Goal: Task Accomplishment & Management: Complete application form

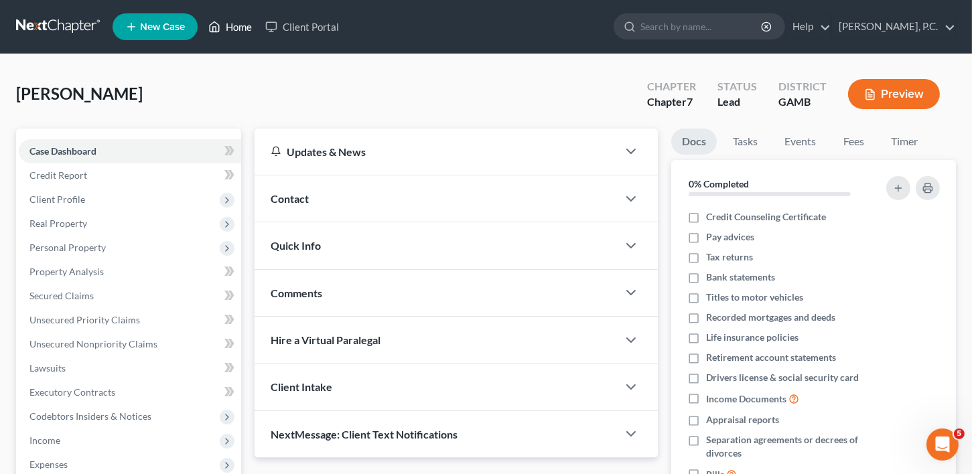
click at [230, 31] on link "Home" at bounding box center [230, 27] width 57 height 24
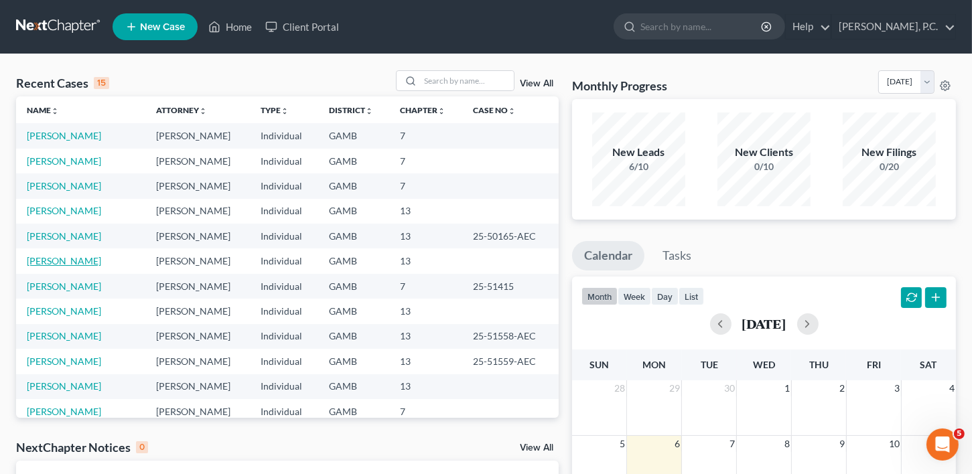
click at [50, 265] on link "[PERSON_NAME]" at bounding box center [64, 260] width 74 height 11
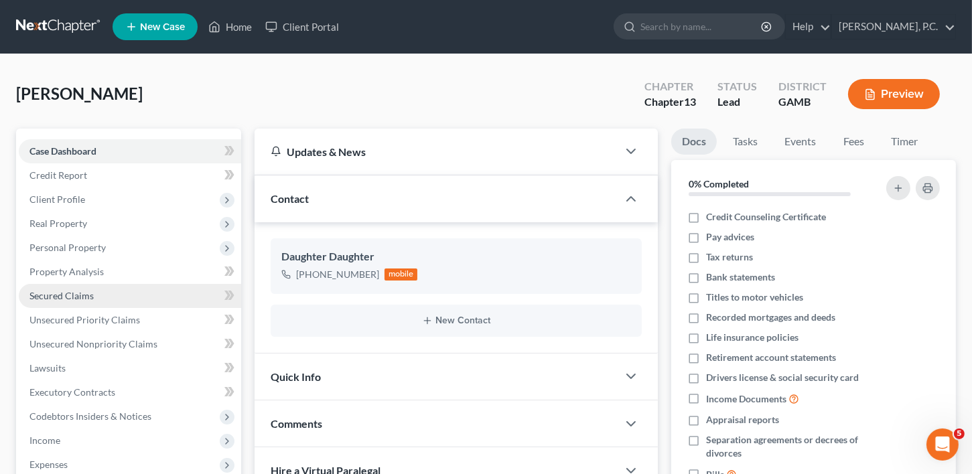
click at [78, 294] on span "Secured Claims" at bounding box center [61, 295] width 64 height 11
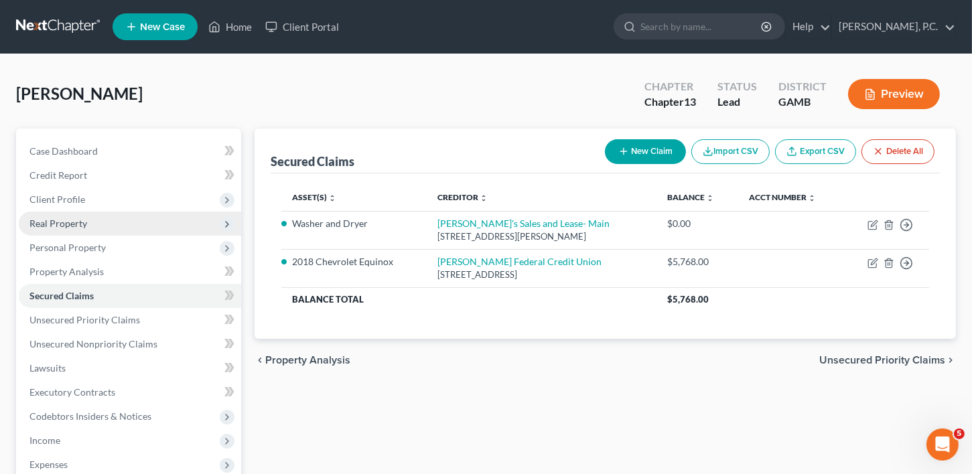
click at [66, 218] on span "Real Property" at bounding box center [58, 223] width 58 height 11
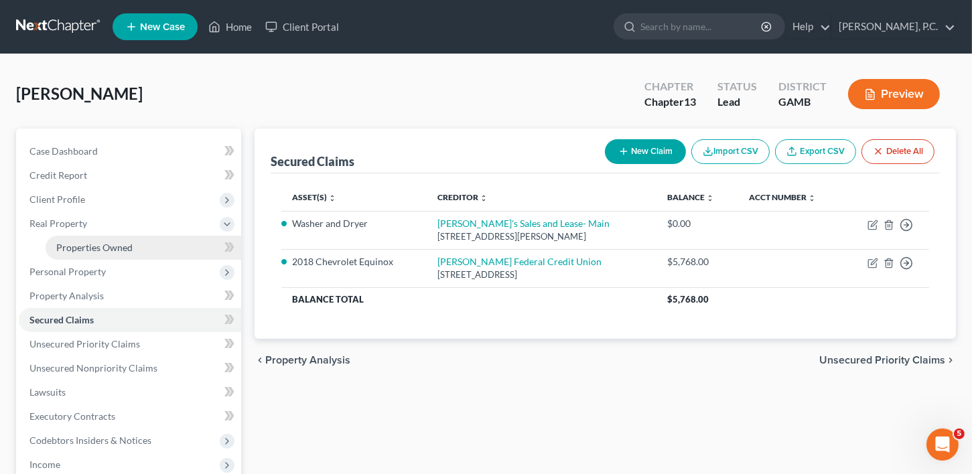
click at [90, 252] on span "Properties Owned" at bounding box center [94, 247] width 76 height 11
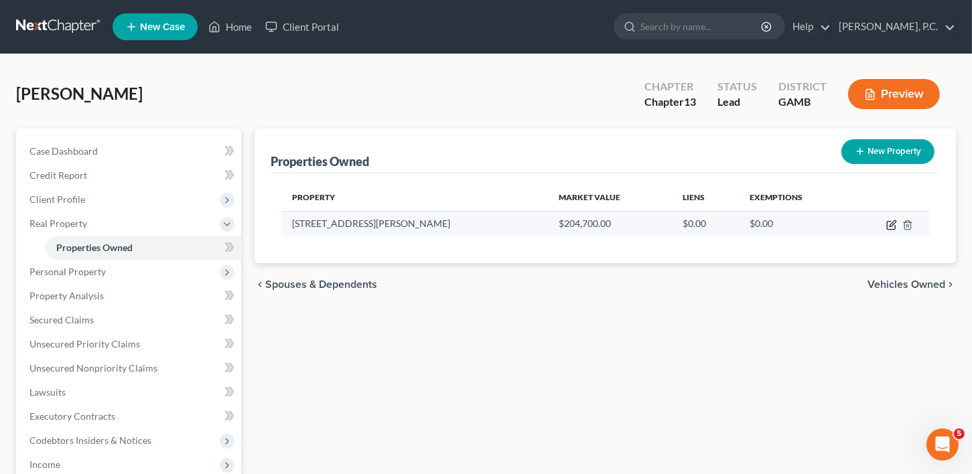
click at [893, 223] on icon "button" at bounding box center [892, 223] width 6 height 6
select select "10"
select select "75"
select select "0"
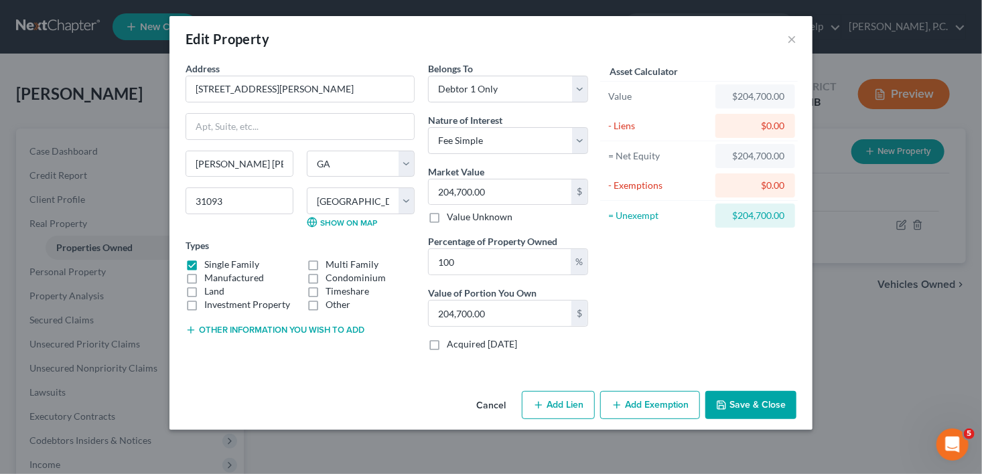
click at [566, 402] on button "Add Lien" at bounding box center [558, 405] width 73 height 28
select select "0"
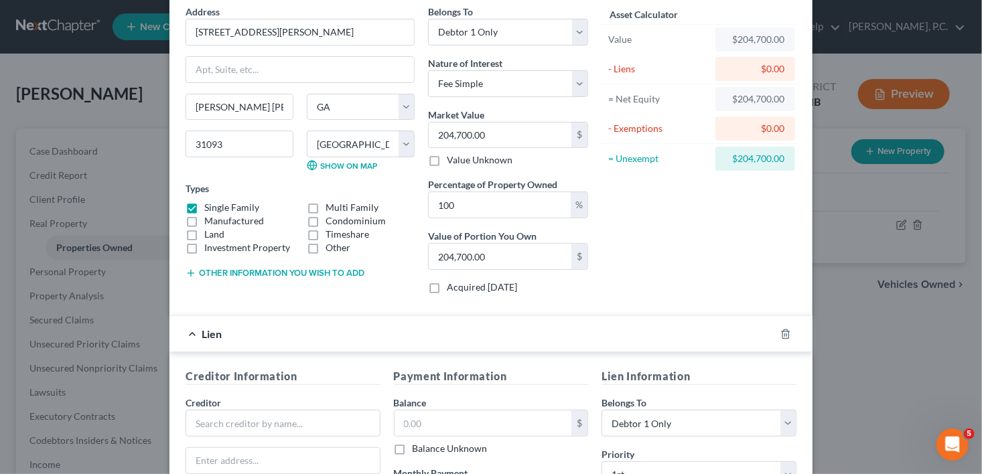
scroll to position [301, 0]
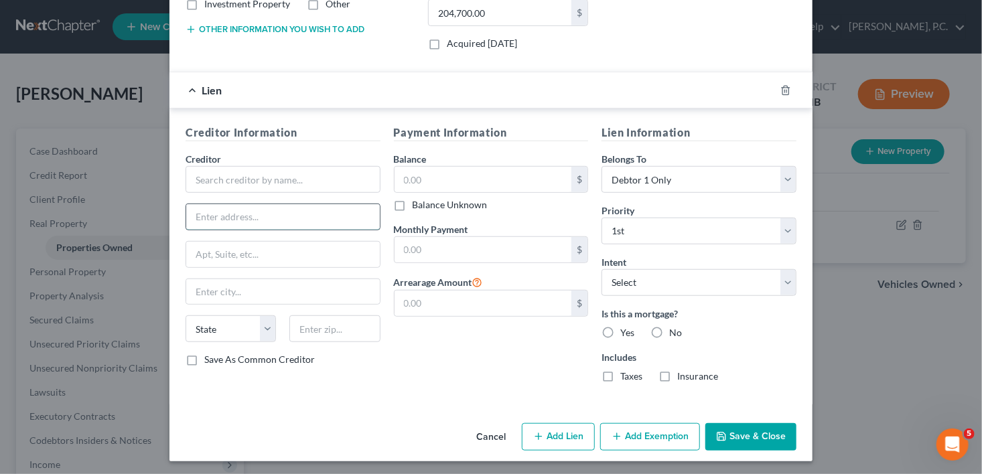
click at [203, 216] on input "text" at bounding box center [283, 216] width 194 height 25
type input "[STREET_ADDRESS]"
type input "[PERSON_NAME]"
select select "45"
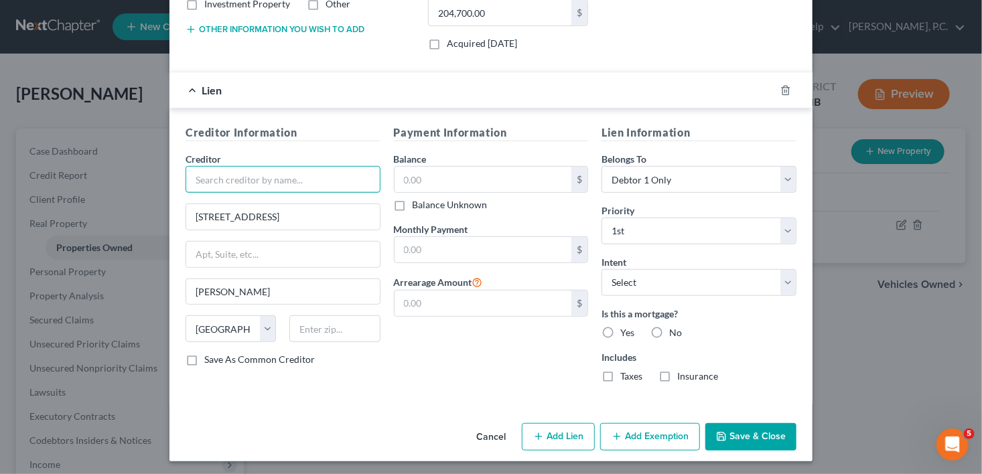
click at [250, 168] on input "text" at bounding box center [283, 179] width 195 height 27
type input "First American Title Company"
click at [291, 337] on input "text" at bounding box center [334, 328] width 90 height 27
type input "75063"
click at [620, 328] on label "Yes" at bounding box center [627, 332] width 14 height 13
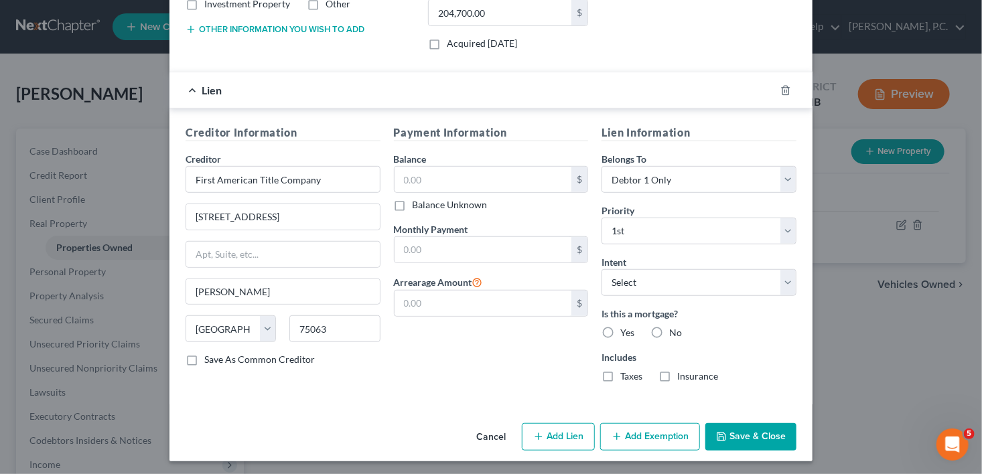
click at [625, 328] on input "Yes" at bounding box center [629, 330] width 9 height 9
radio input "true"
click at [620, 374] on label "Taxes" at bounding box center [631, 376] width 22 height 13
click at [625, 374] on input "Taxes" at bounding box center [629, 374] width 9 height 9
checkbox input "true"
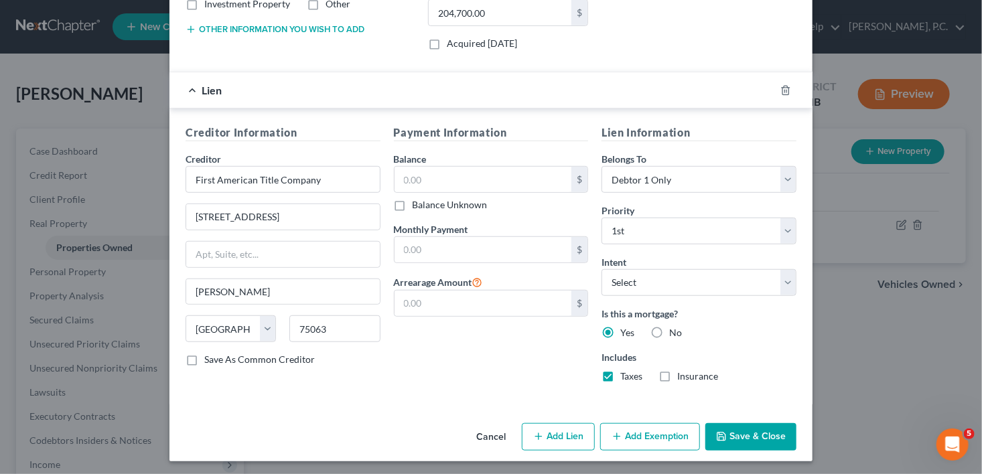
click at [677, 374] on label "Insurance" at bounding box center [697, 376] width 41 height 13
click at [682, 374] on input "Insurance" at bounding box center [686, 374] width 9 height 9
checkbox input "true"
click at [415, 167] on input "text" at bounding box center [482, 179] width 177 height 25
type input "191,143.00"
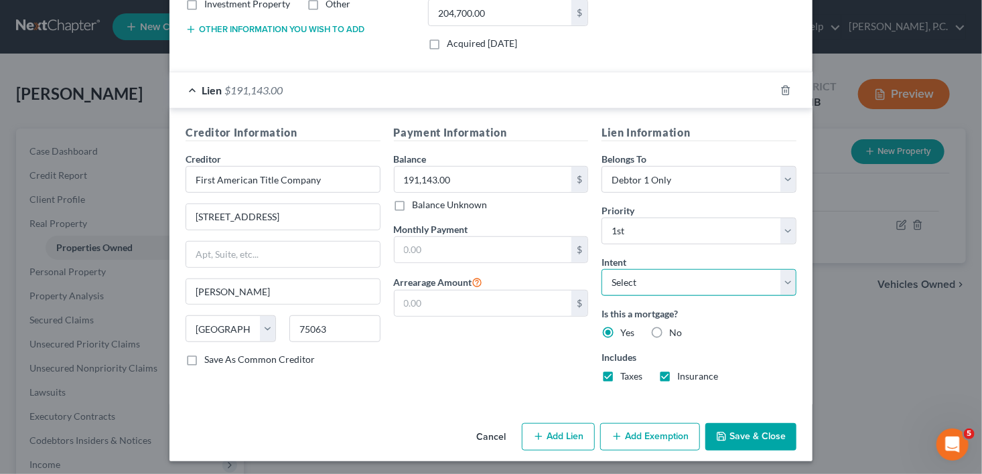
click at [678, 281] on select "Select Surrender Redeem Reaffirm Avoid Other" at bounding box center [698, 282] width 195 height 27
select select "2"
click at [601, 269] on select "Select Surrender Redeem Reaffirm Avoid Other" at bounding box center [698, 282] width 195 height 27
click at [559, 430] on button "Add Lien" at bounding box center [558, 437] width 73 height 28
select select "0"
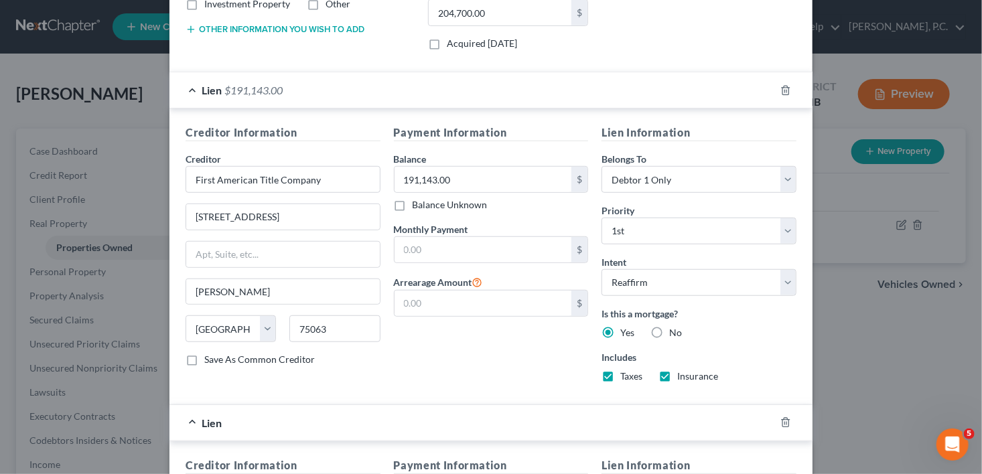
scroll to position [632, 0]
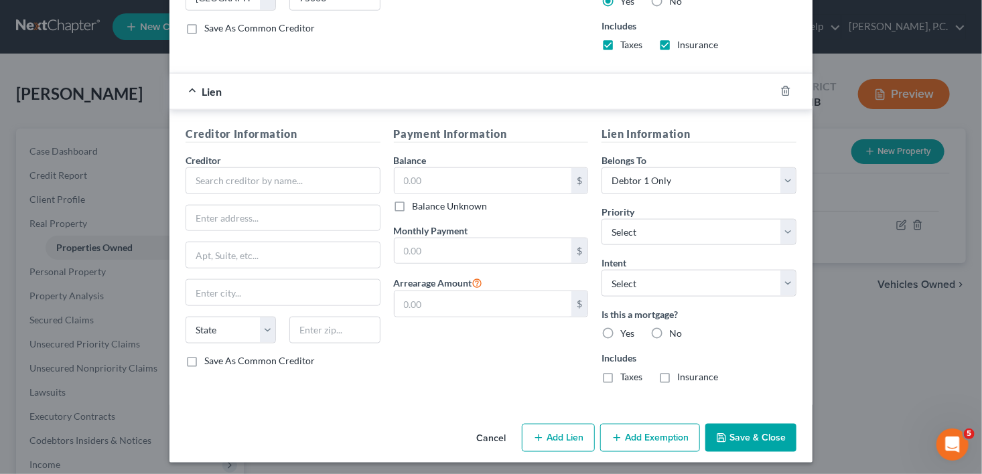
click at [278, 161] on div "Creditor *" at bounding box center [283, 173] width 195 height 41
click at [273, 169] on input "text" at bounding box center [283, 180] width 195 height 27
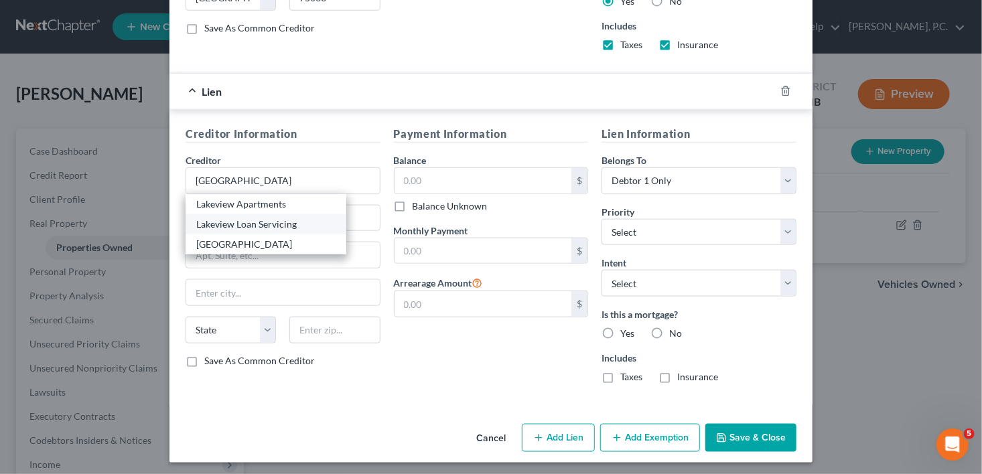
click at [269, 219] on div "Lakeview Loan Servicing" at bounding box center [265, 224] width 139 height 13
type input "Lakeview Loan Servicing"
type input "4425 [PERSON_NAME][GEOGRAPHIC_DATA][PERSON_NAME], MS 5-251"
type input "[GEOGRAPHIC_DATA]"
select select "9"
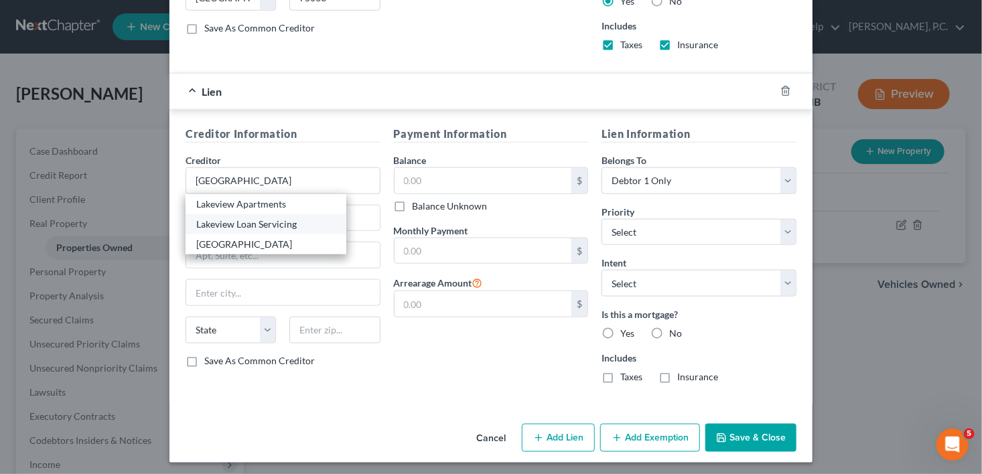
type input "33146"
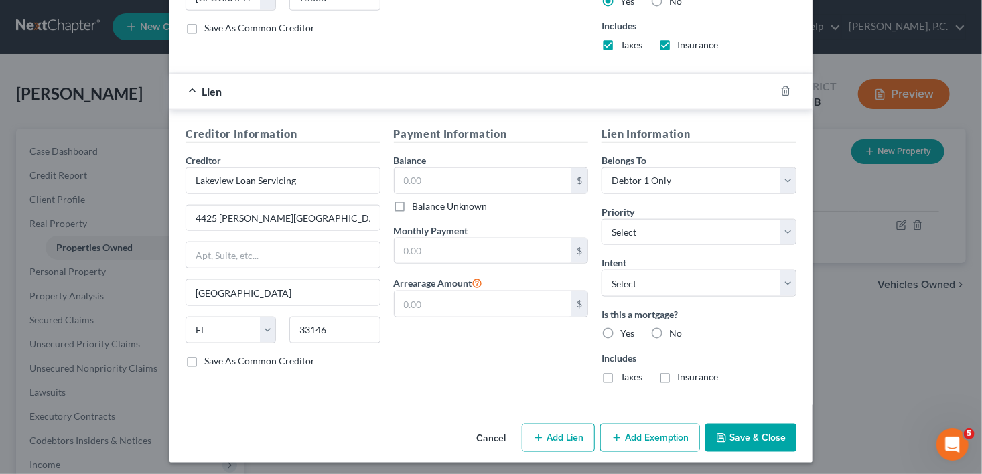
click at [413, 204] on label "Balance Unknown" at bounding box center [450, 206] width 75 height 13
click at [418, 204] on input "Balance Unknown" at bounding box center [422, 204] width 9 height 9
checkbox input "true"
type input "0.00"
click at [620, 330] on label "Yes" at bounding box center [627, 333] width 14 height 13
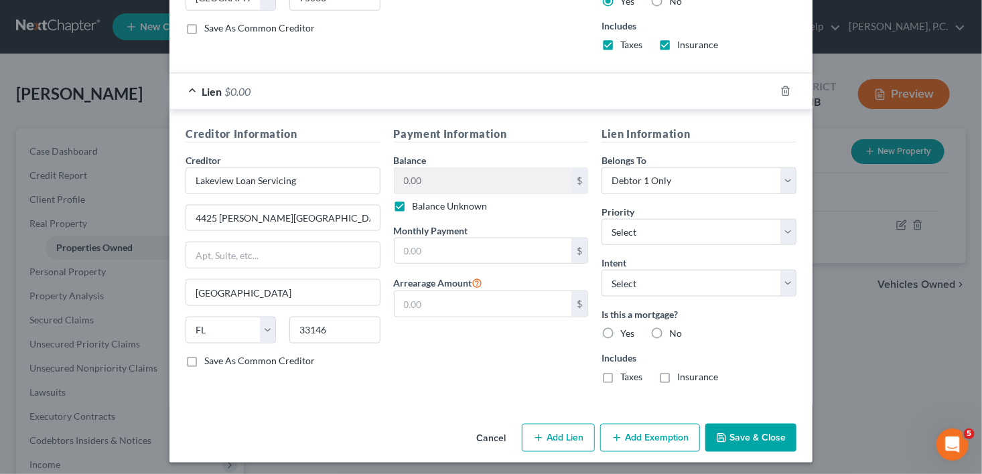
click at [625, 330] on input "Yes" at bounding box center [629, 331] width 9 height 9
radio input "true"
click at [785, 91] on line "button" at bounding box center [785, 92] width 0 height 3
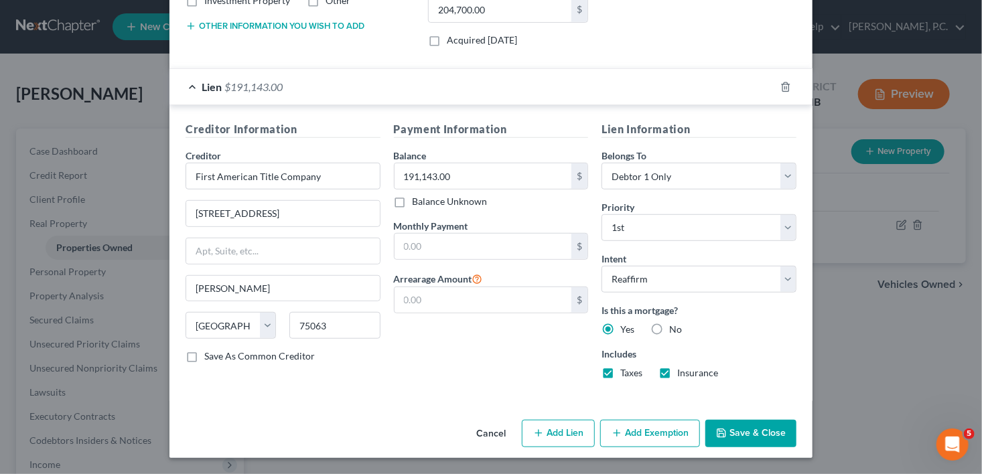
scroll to position [301, 0]
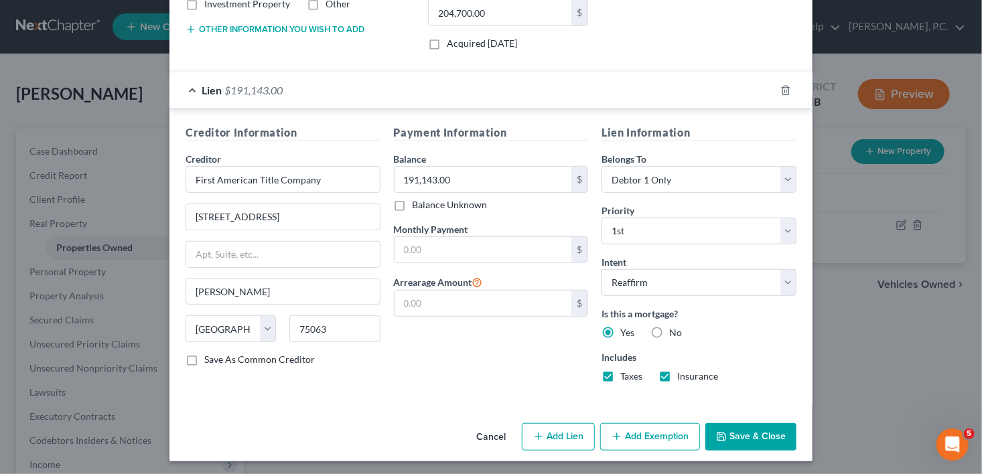
click at [761, 442] on button "Save & Close" at bounding box center [750, 437] width 91 height 28
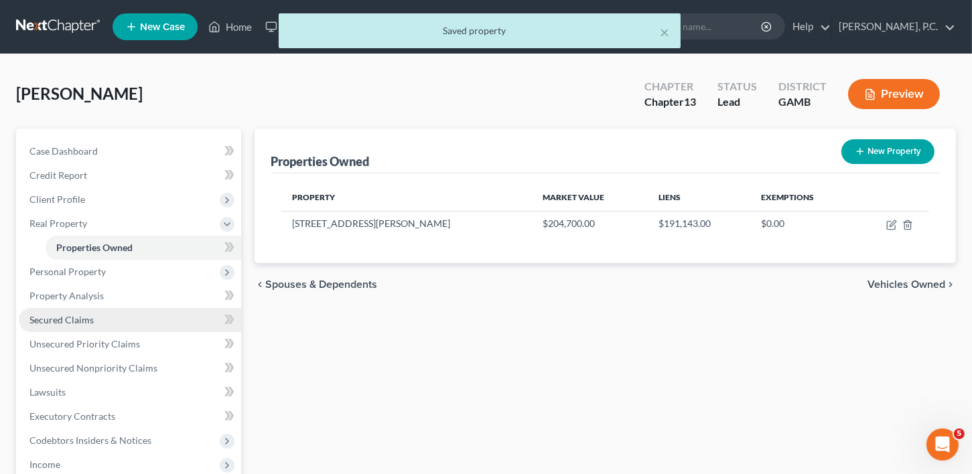
click at [64, 323] on span "Secured Claims" at bounding box center [61, 319] width 64 height 11
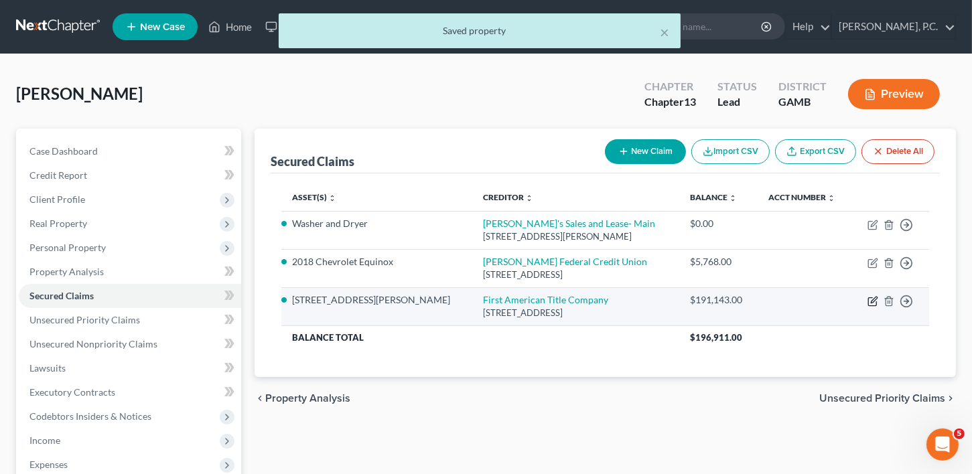
click at [873, 296] on icon "button" at bounding box center [872, 301] width 11 height 11
select select "45"
select select "6"
select select "2"
select select "0"
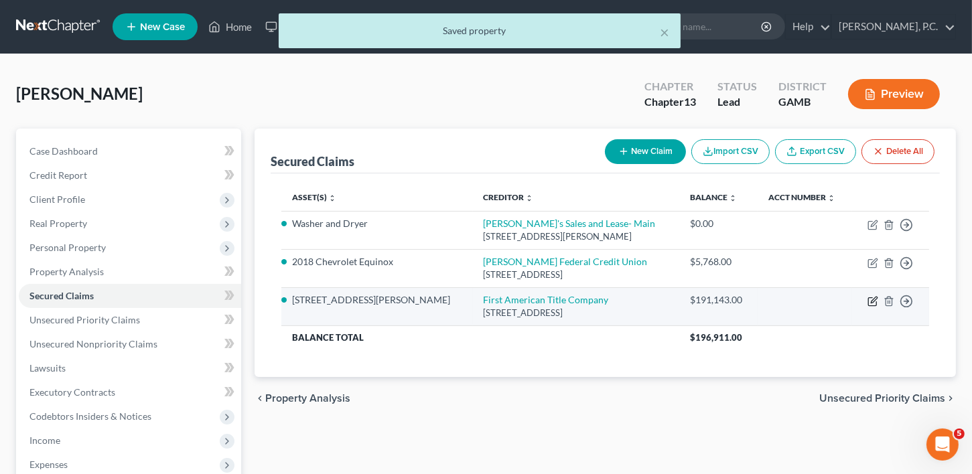
select select "0"
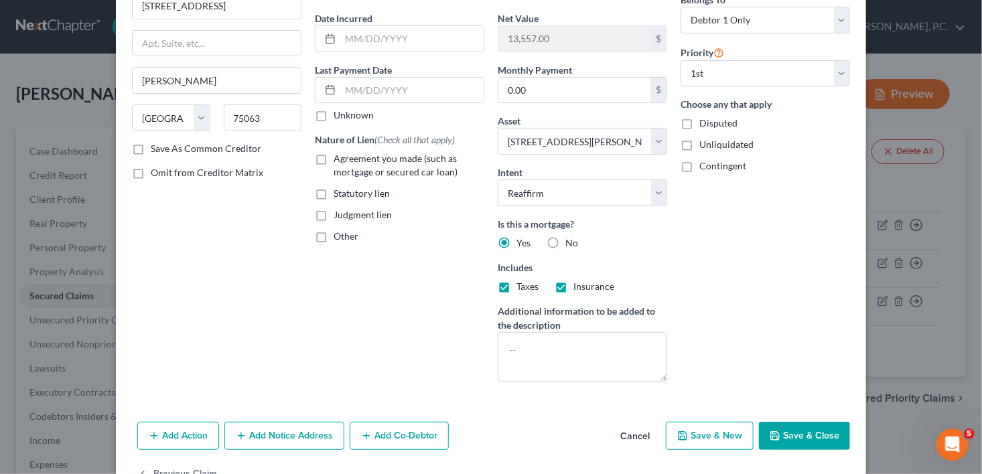
scroll to position [159, 0]
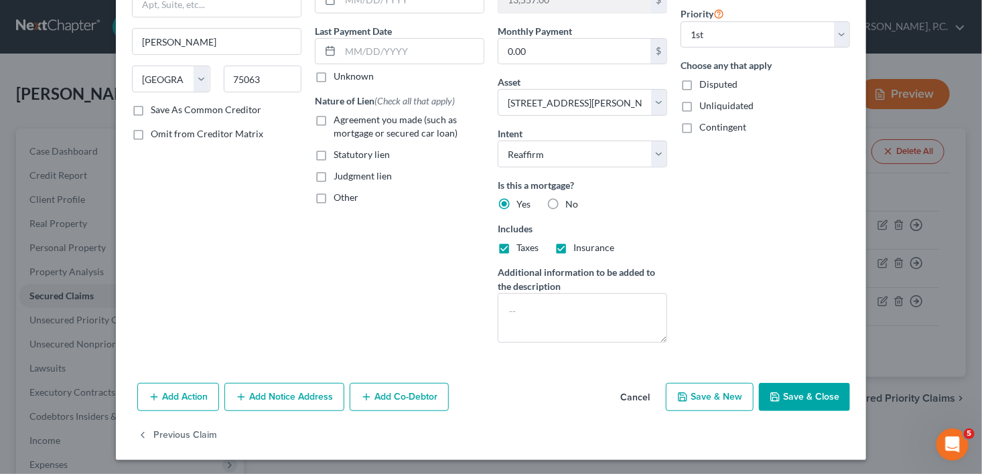
drag, startPoint x: 293, startPoint y: 393, endPoint x: 980, endPoint y: 212, distance: 711.3
click at [296, 391] on button "Add Notice Address" at bounding box center [284, 397] width 120 height 28
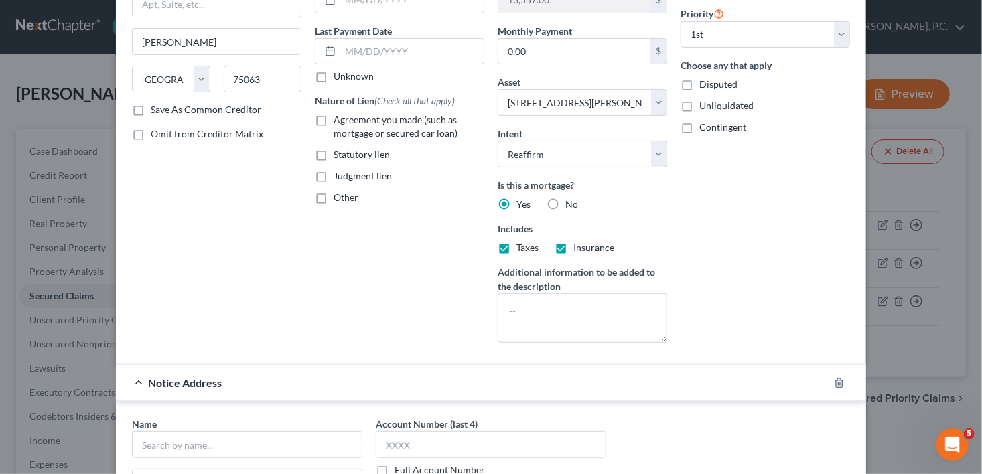
scroll to position [447, 0]
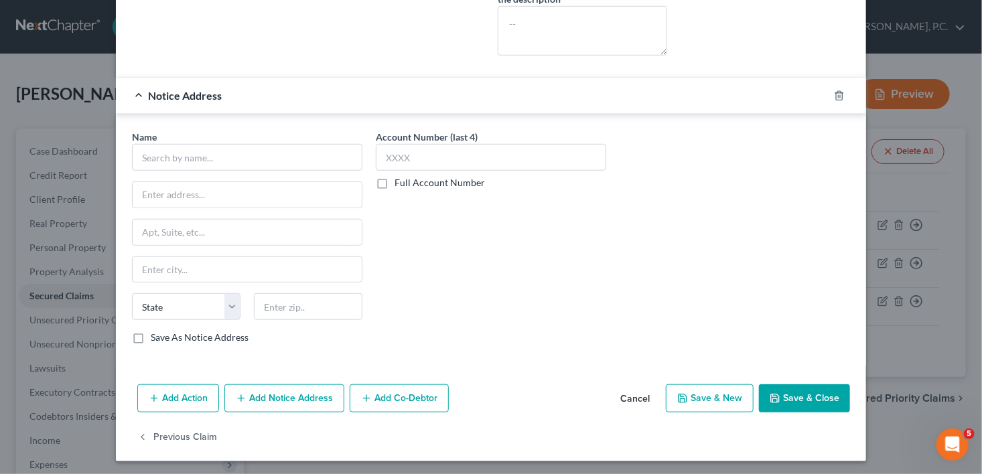
click at [188, 168] on div "Name * State [US_STATE] AK AR AZ CA CO CT DE DC [GEOGRAPHIC_DATA] [GEOGRAPHIC_D…" at bounding box center [247, 237] width 230 height 214
click at [187, 156] on input "text" at bounding box center [247, 157] width 230 height 27
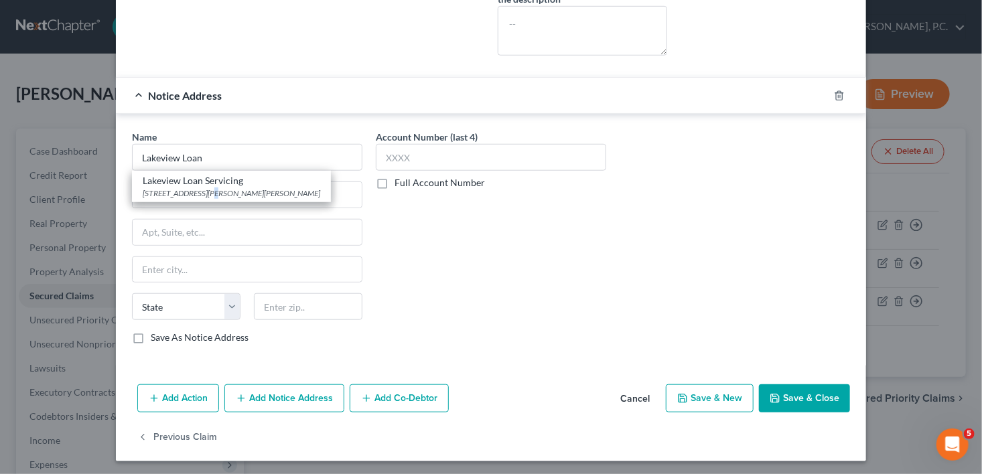
click at [206, 188] on div "[STREET_ADDRESS][PERSON_NAME][PERSON_NAME]" at bounding box center [231, 193] width 177 height 11
type input "Lakeview Loan Servicing"
type input "4425 [PERSON_NAME][GEOGRAPHIC_DATA][PERSON_NAME], MS 5-251"
type input "[GEOGRAPHIC_DATA]"
select select "9"
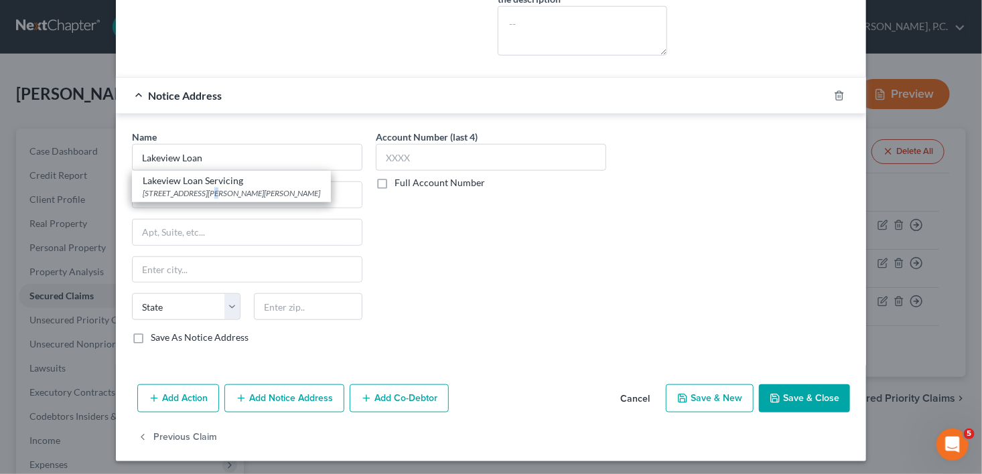
type input "33146"
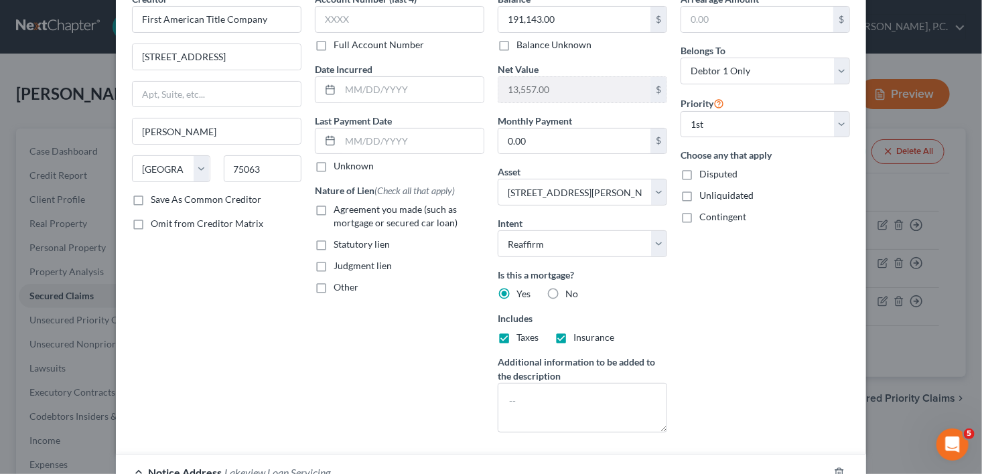
scroll to position [0, 0]
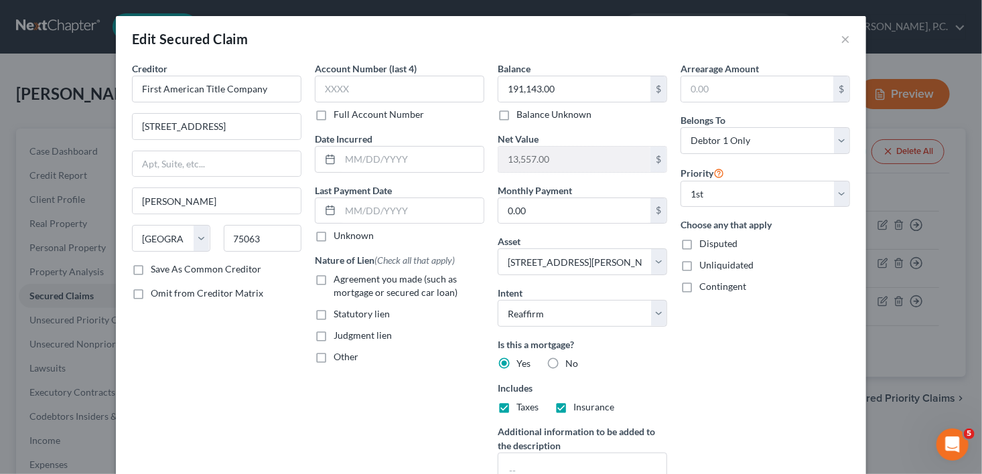
drag, startPoint x: 315, startPoint y: 279, endPoint x: 319, endPoint y: 175, distance: 103.9
click at [334, 279] on label "Agreement you made (such as mortgage or secured car loan)" at bounding box center [409, 286] width 151 height 27
click at [339, 279] on input "Agreement you made (such as mortgage or secured car loan)" at bounding box center [343, 277] width 9 height 9
checkbox input "true"
click at [354, 163] on input "text" at bounding box center [411, 159] width 143 height 25
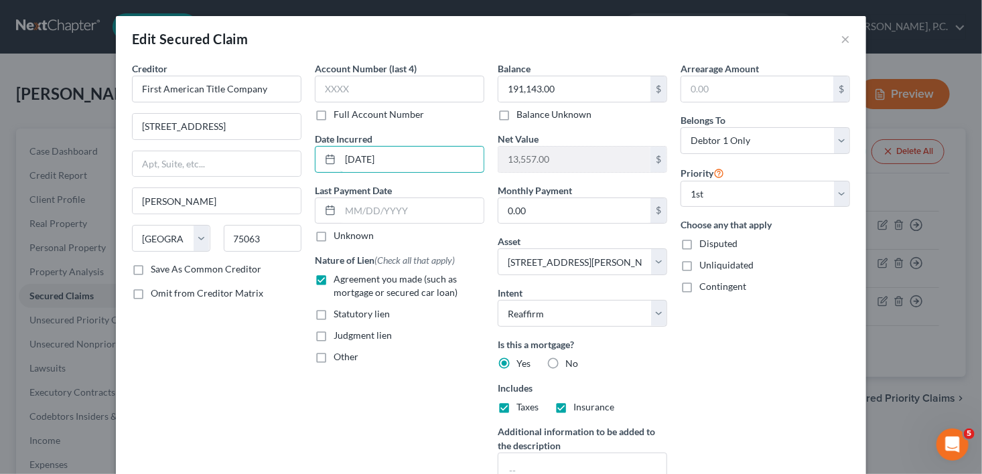
type input "[DATE]"
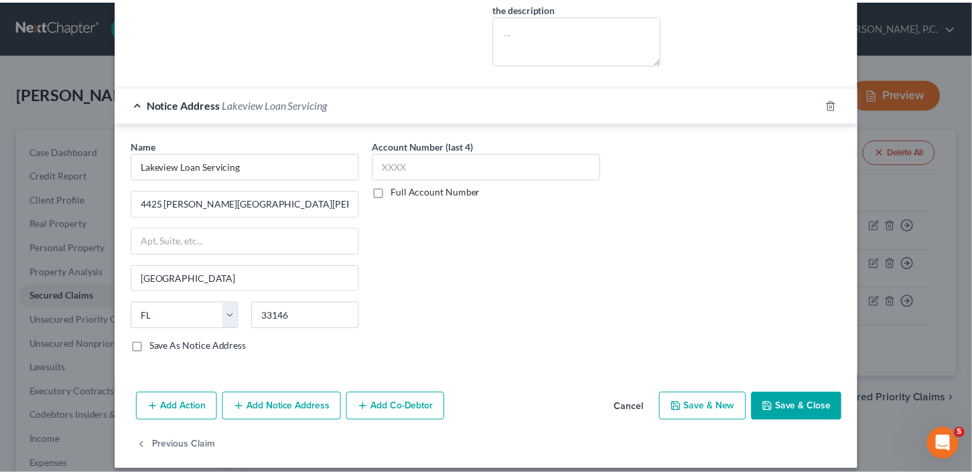
scroll to position [447, 0]
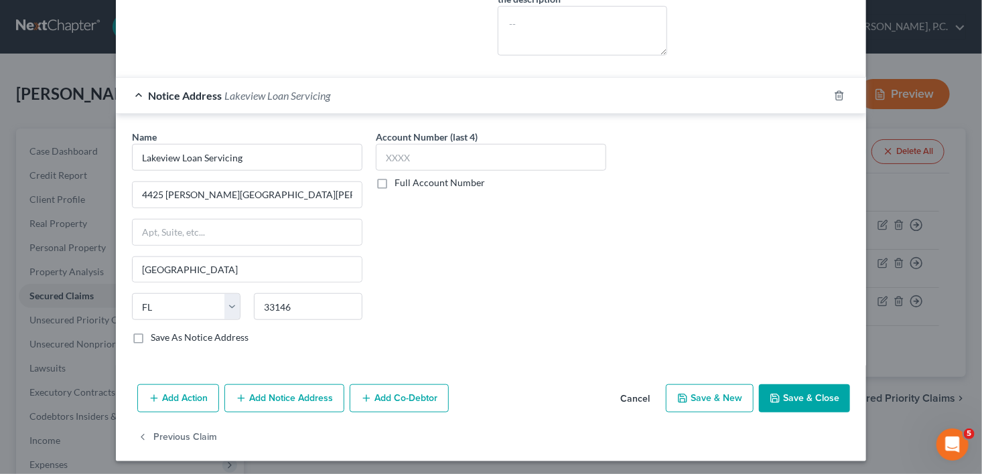
click at [814, 395] on button "Save & Close" at bounding box center [804, 398] width 91 height 28
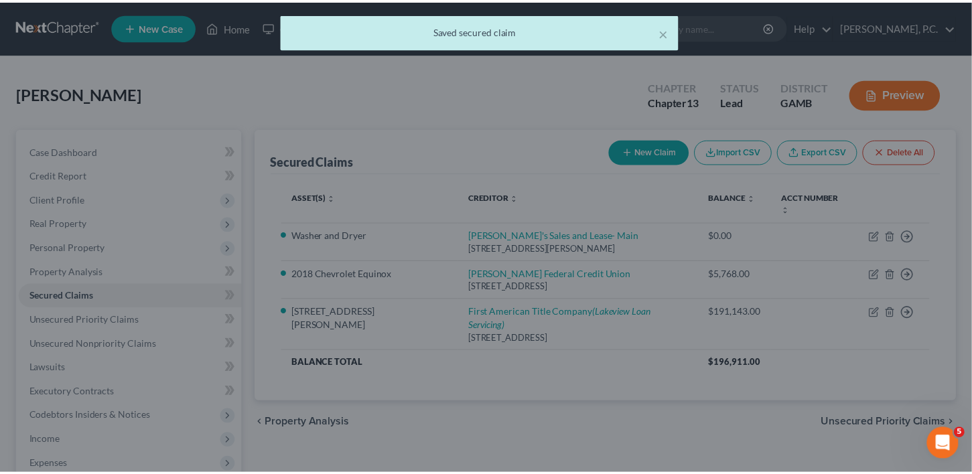
scroll to position [0, 0]
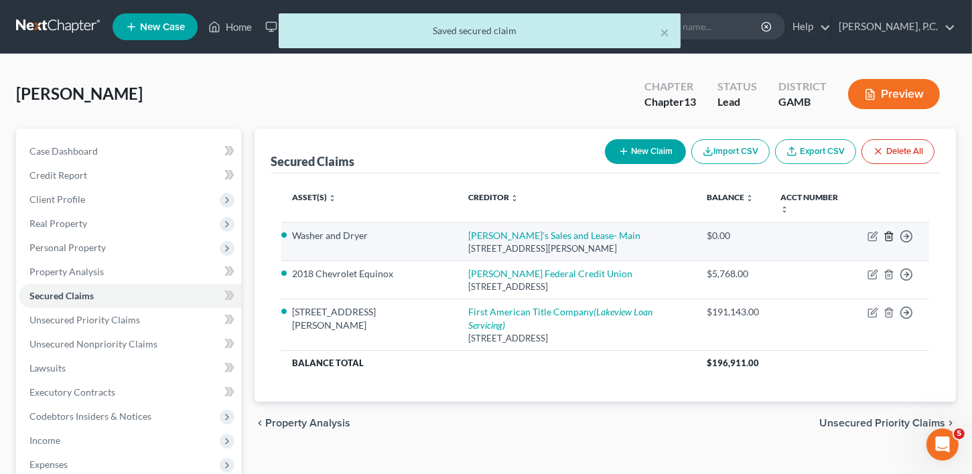
click at [890, 231] on icon "button" at bounding box center [888, 236] width 11 height 11
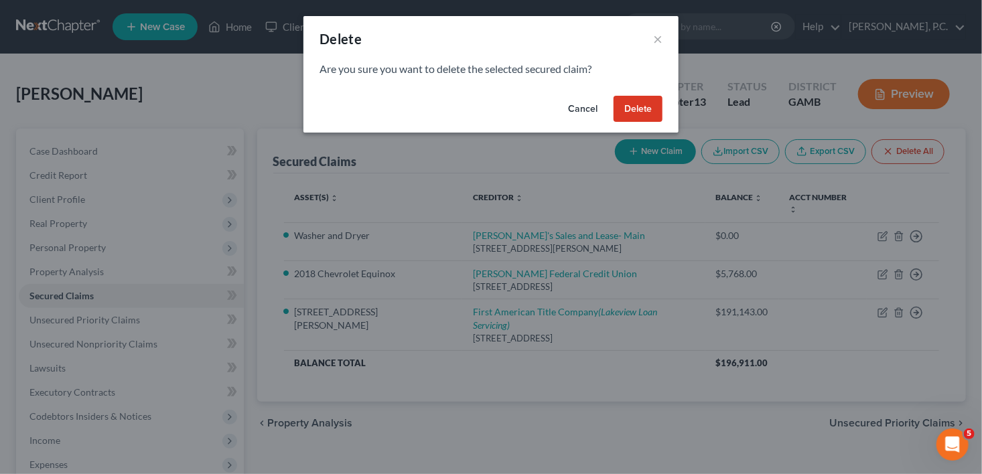
click at [637, 115] on button "Delete" at bounding box center [637, 109] width 49 height 27
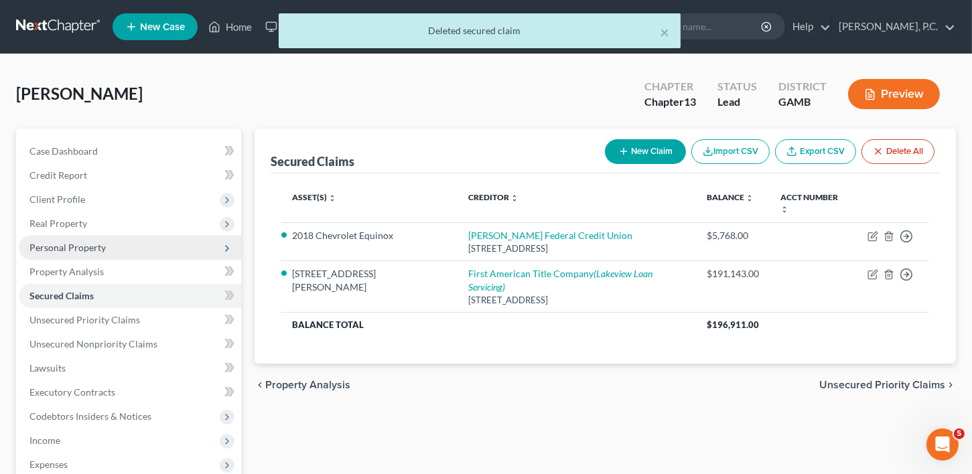
click at [61, 242] on span "Personal Property" at bounding box center [67, 247] width 76 height 11
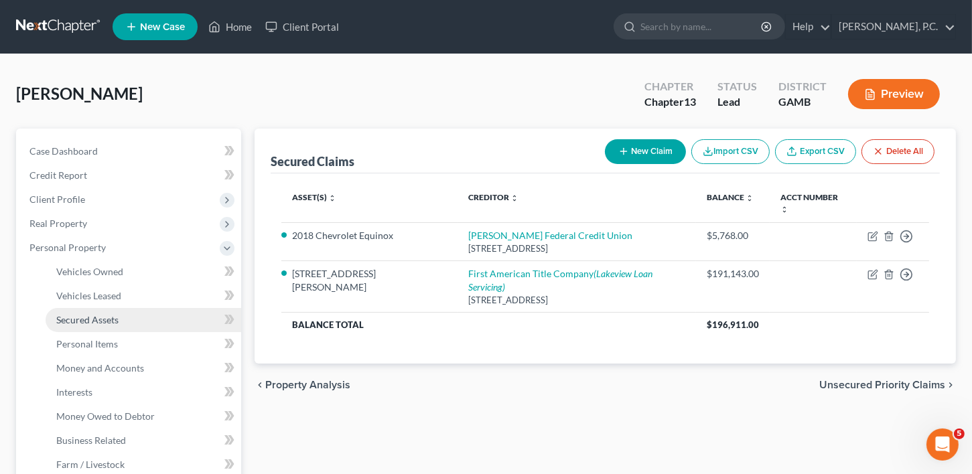
click at [97, 314] on span "Secured Assets" at bounding box center [87, 319] width 62 height 11
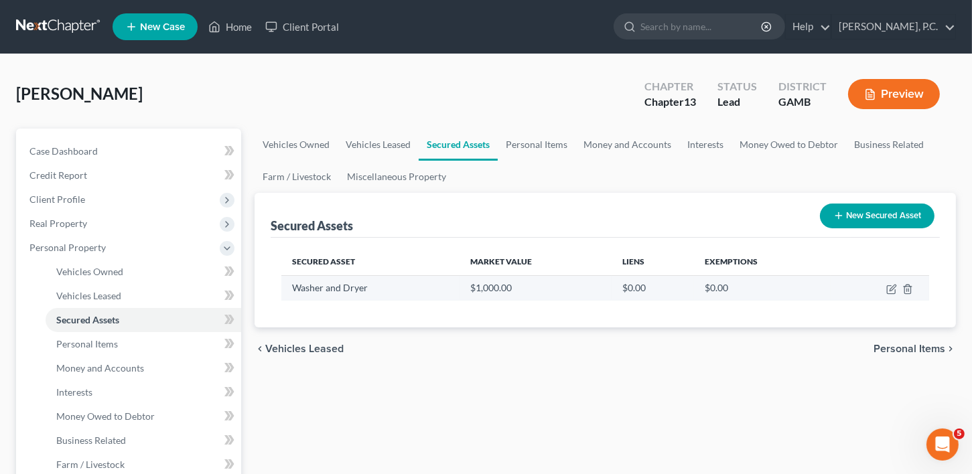
click at [913, 287] on td at bounding box center [879, 287] width 98 height 25
click at [905, 287] on icon "button" at bounding box center [907, 289] width 11 height 11
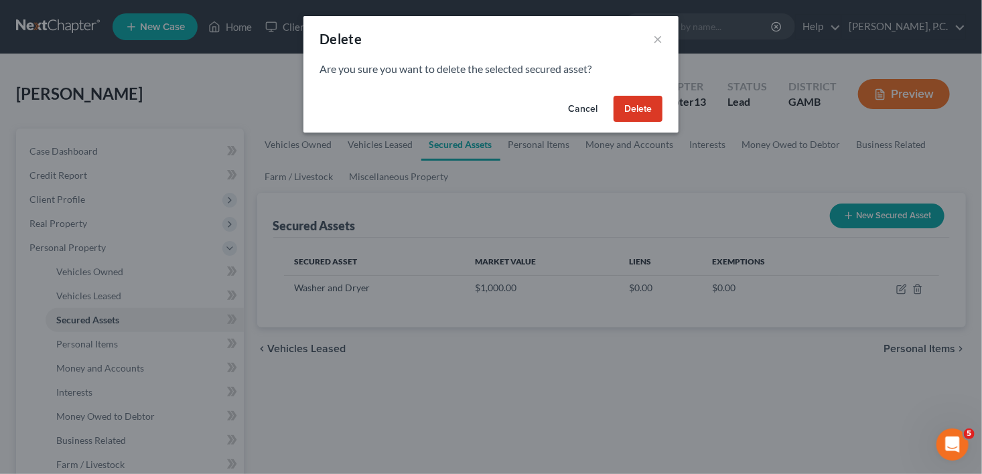
click at [638, 112] on button "Delete" at bounding box center [637, 109] width 49 height 27
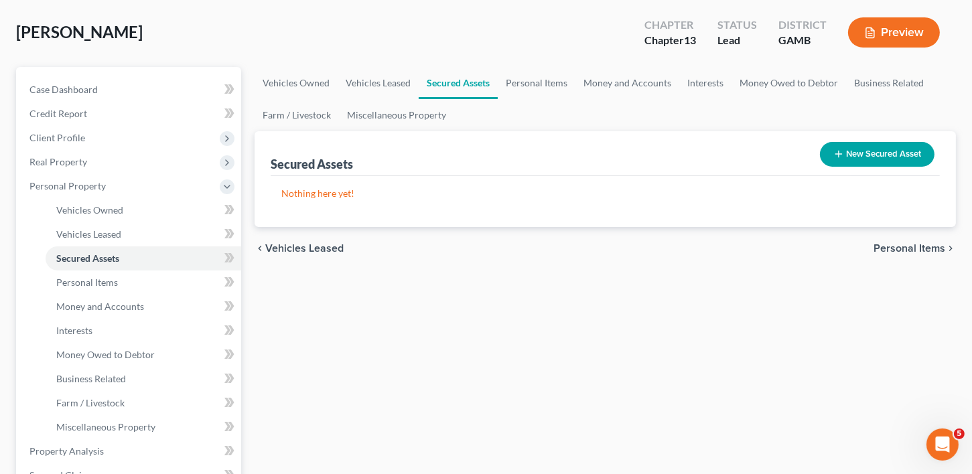
scroll to position [64, 0]
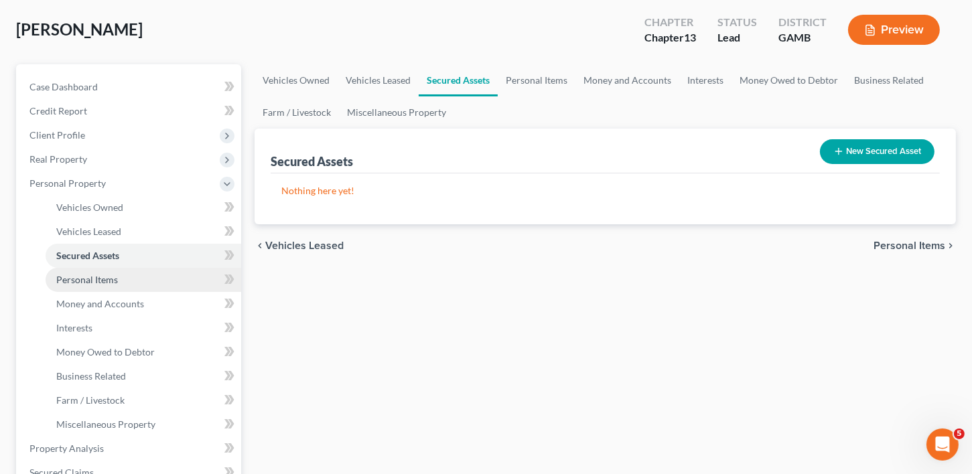
click at [98, 283] on span "Personal Items" at bounding box center [87, 279] width 62 height 11
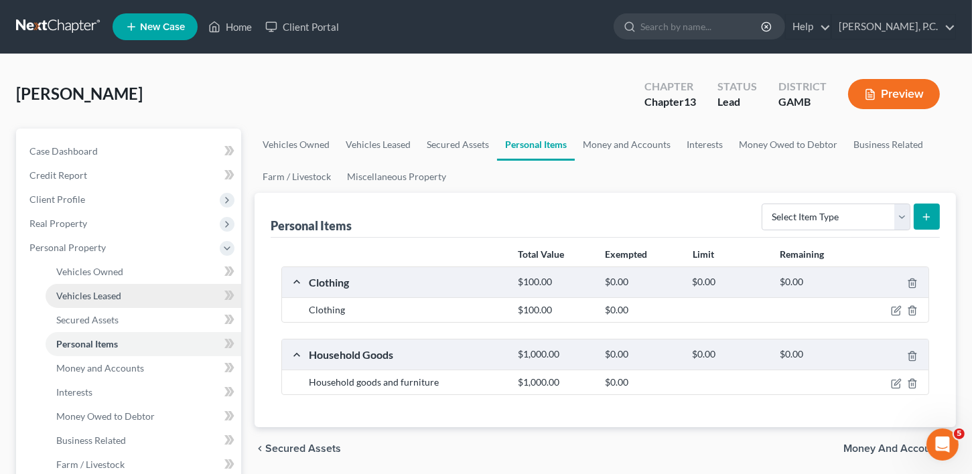
click at [99, 301] on link "Vehicles Leased" at bounding box center [144, 296] width 196 height 24
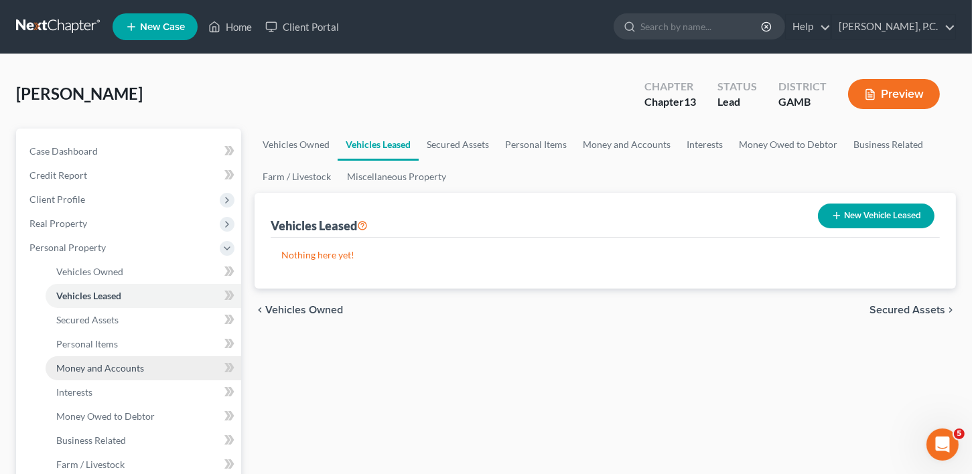
click at [97, 371] on span "Money and Accounts" at bounding box center [100, 367] width 88 height 11
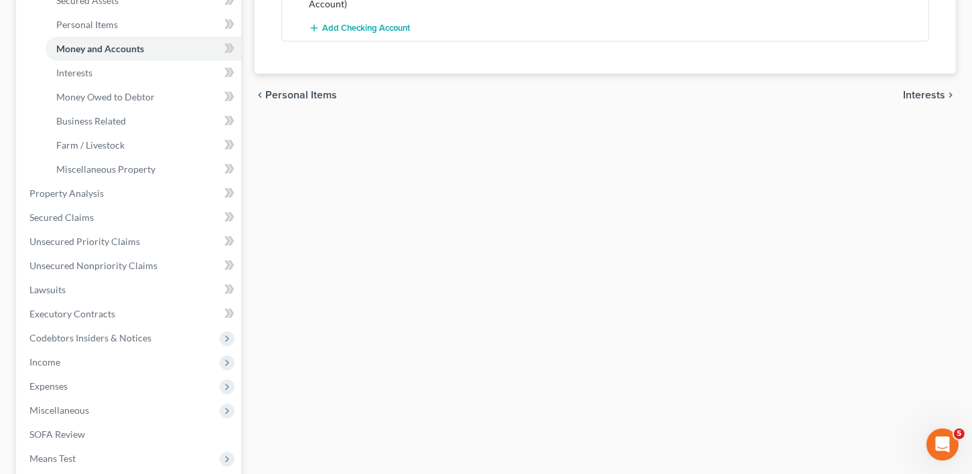
scroll to position [396, 0]
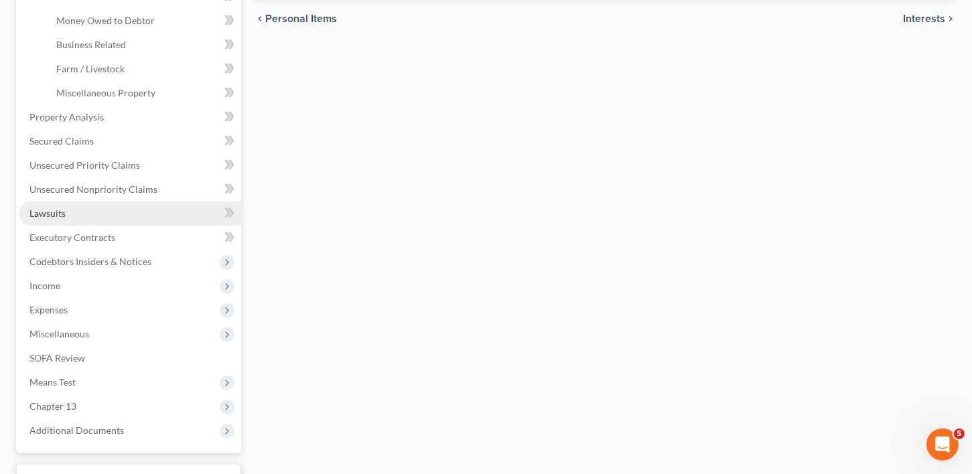
drag, startPoint x: 50, startPoint y: 210, endPoint x: 67, endPoint y: 237, distance: 32.2
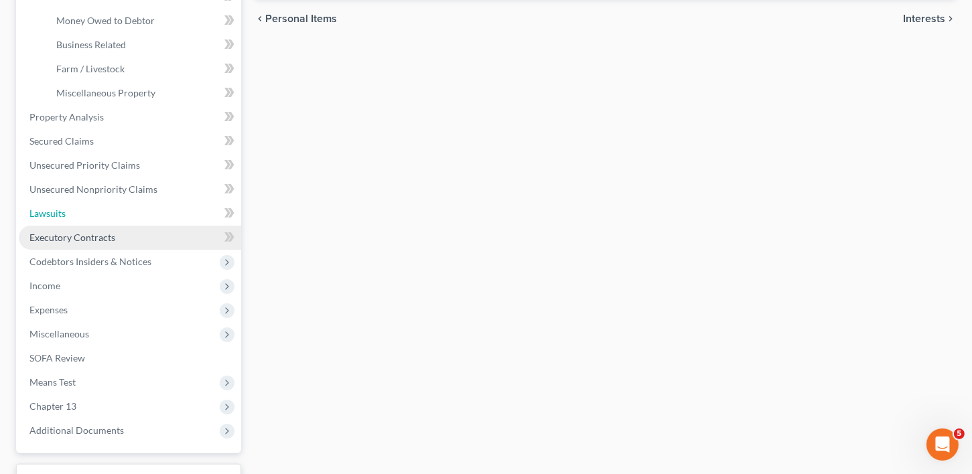
click at [50, 210] on span "Lawsuits" at bounding box center [47, 213] width 36 height 11
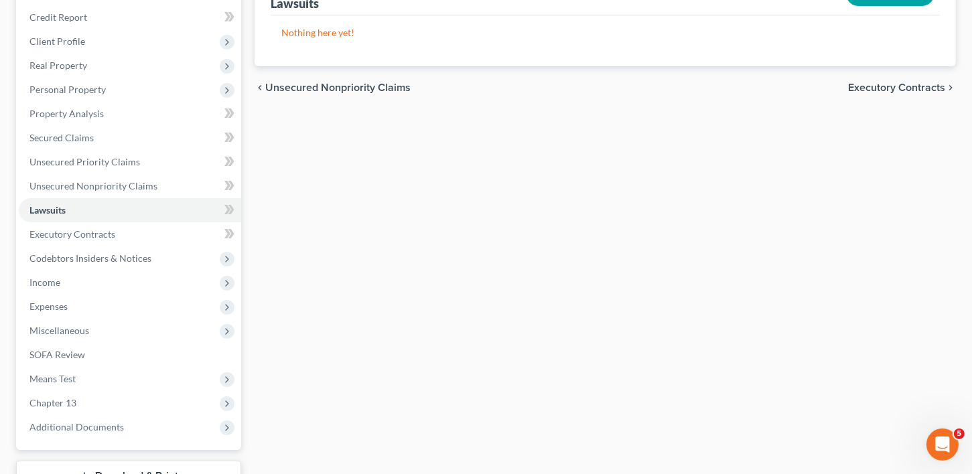
scroll to position [253, 0]
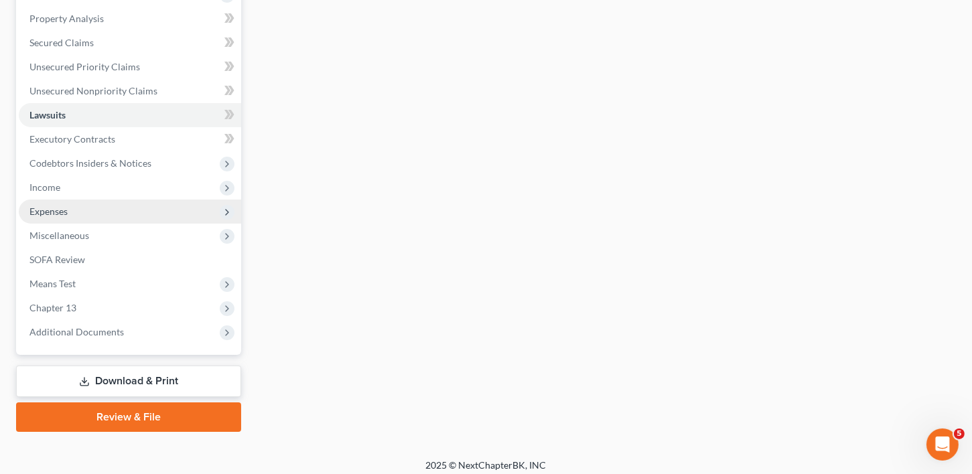
click at [52, 207] on span "Expenses" at bounding box center [48, 211] width 38 height 11
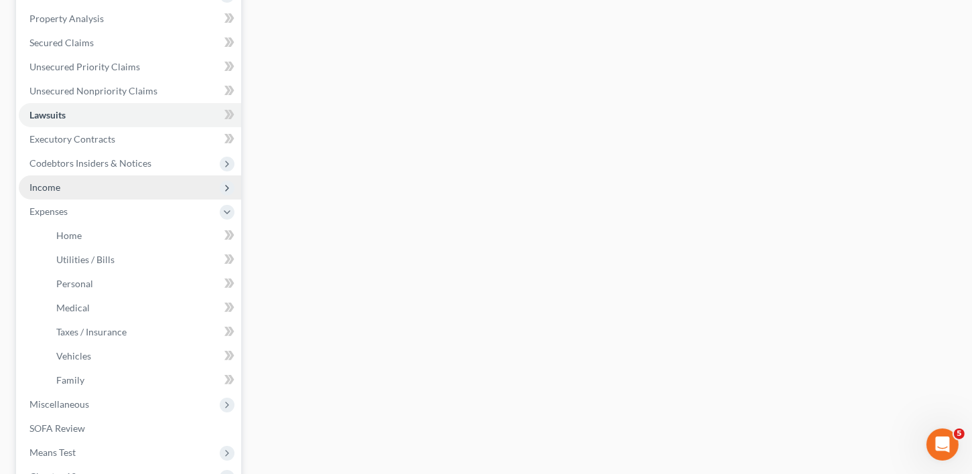
click at [56, 197] on span "Income" at bounding box center [130, 187] width 222 height 24
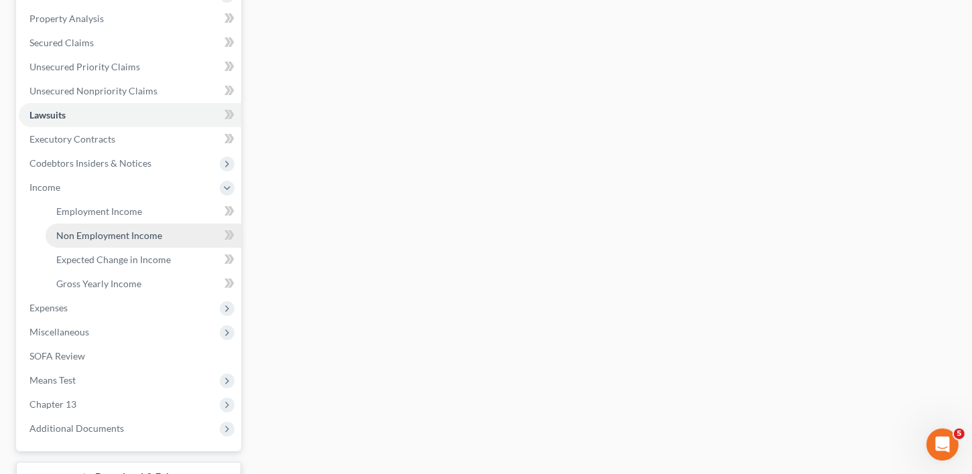
click at [78, 234] on span "Non Employment Income" at bounding box center [109, 235] width 106 height 11
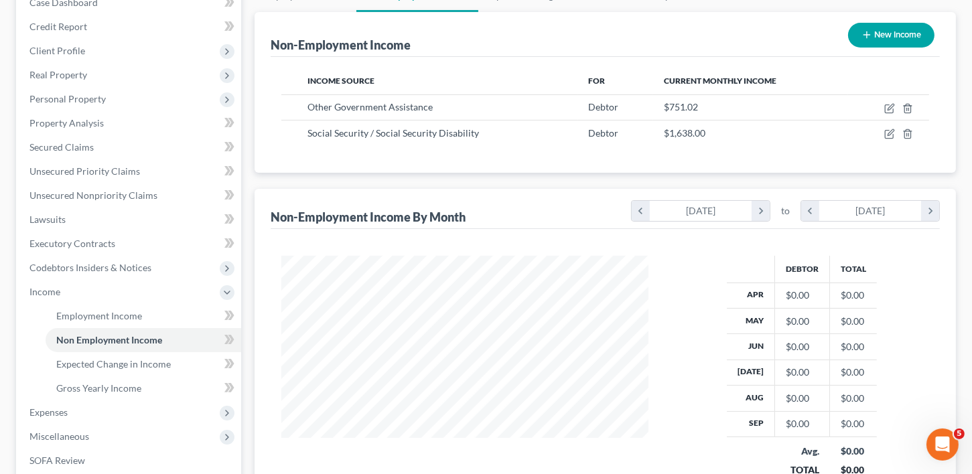
scroll to position [259, 0]
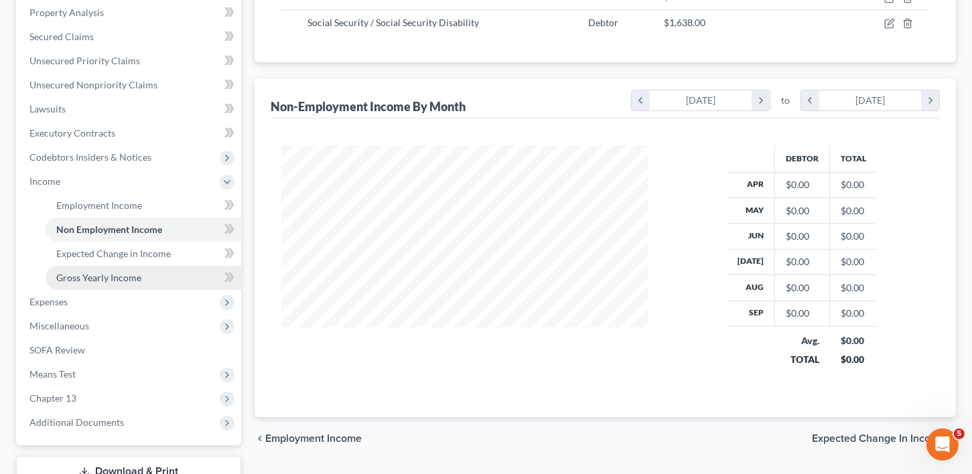
click at [94, 279] on span "Gross Yearly Income" at bounding box center [98, 277] width 85 height 11
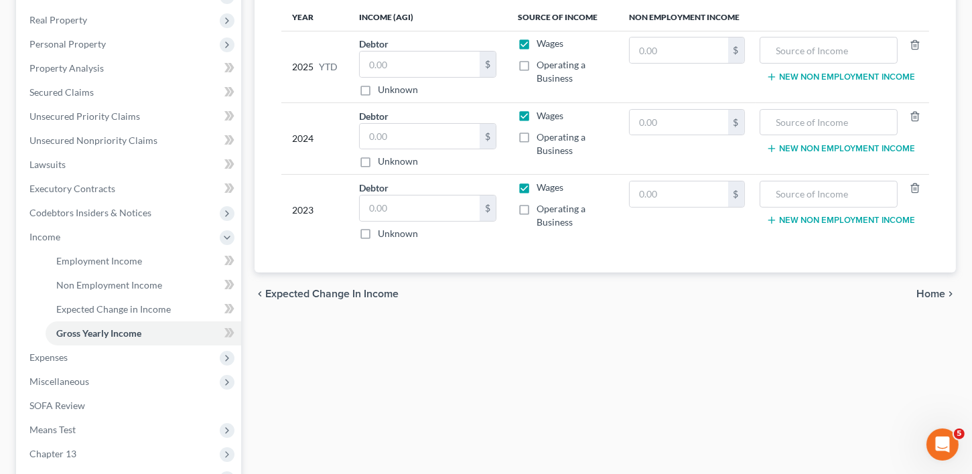
scroll to position [207, 0]
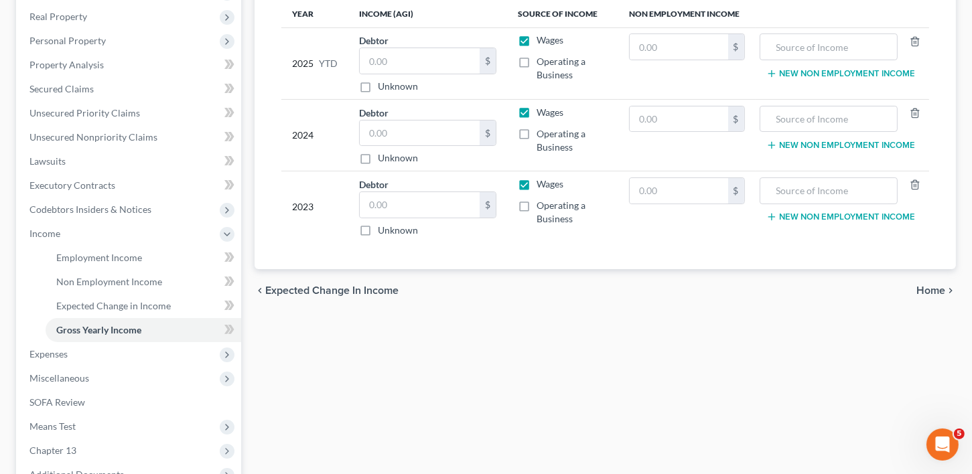
click at [309, 285] on span "Expected Change in Income" at bounding box center [331, 290] width 133 height 11
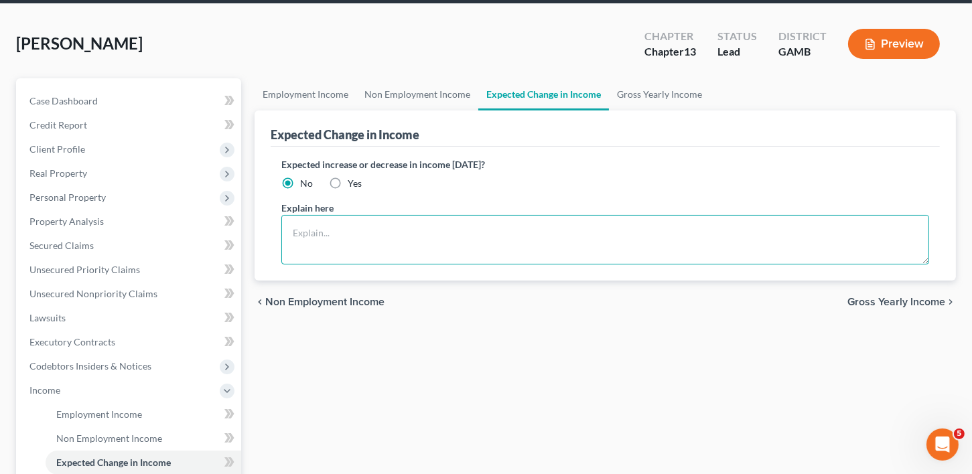
scroll to position [5, 0]
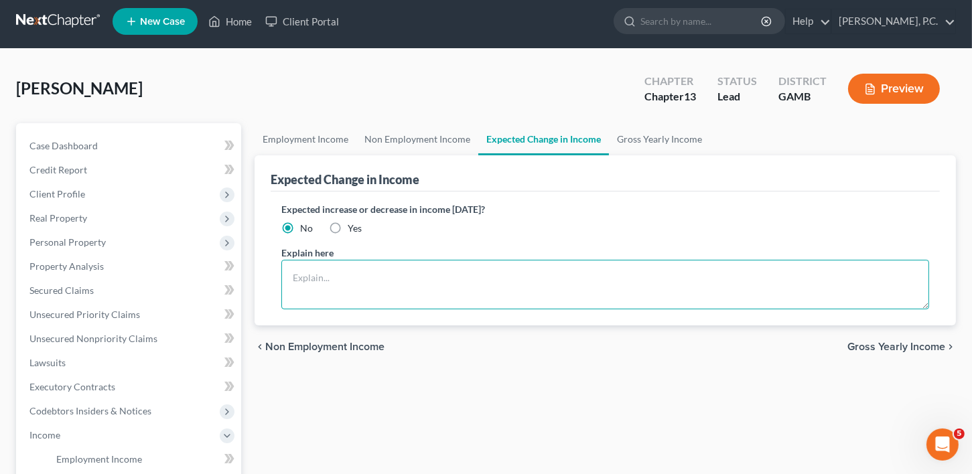
click at [309, 285] on textarea at bounding box center [605, 285] width 648 height 50
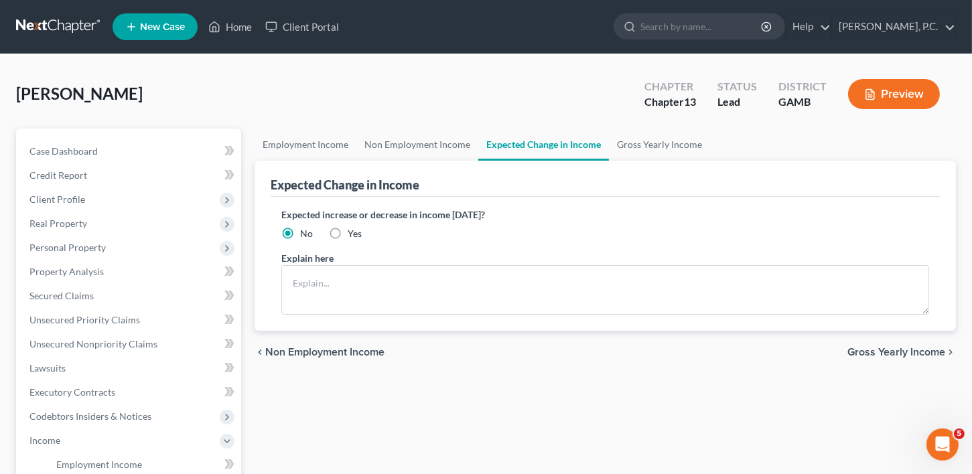
click at [320, 358] on div "chevron_left Non Employment Income Gross Yearly Income chevron_right" at bounding box center [604, 352] width 701 height 43
click at [323, 350] on span "Non Employment Income" at bounding box center [324, 352] width 119 height 11
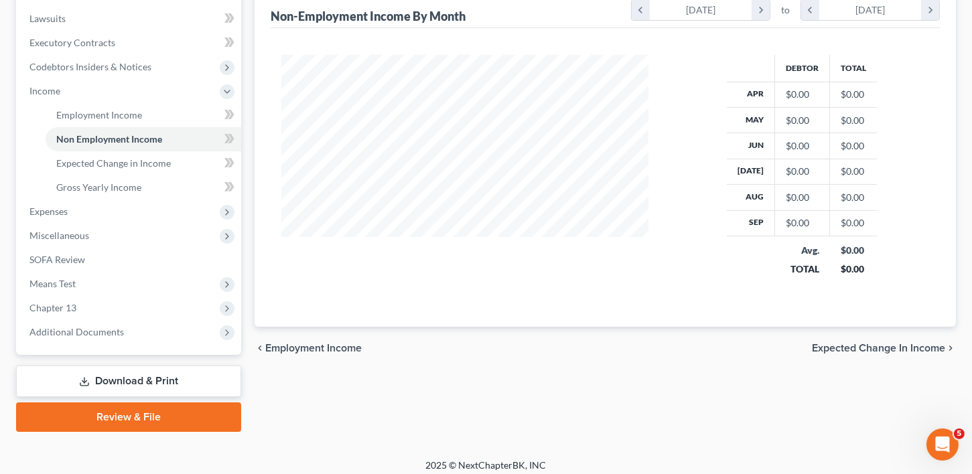
scroll to position [351, 0]
click at [857, 334] on div "chevron_left Employment Income Expected Change in Income chevron_right" at bounding box center [604, 346] width 701 height 43
click at [859, 342] on span "Expected Change in Income" at bounding box center [878, 347] width 133 height 11
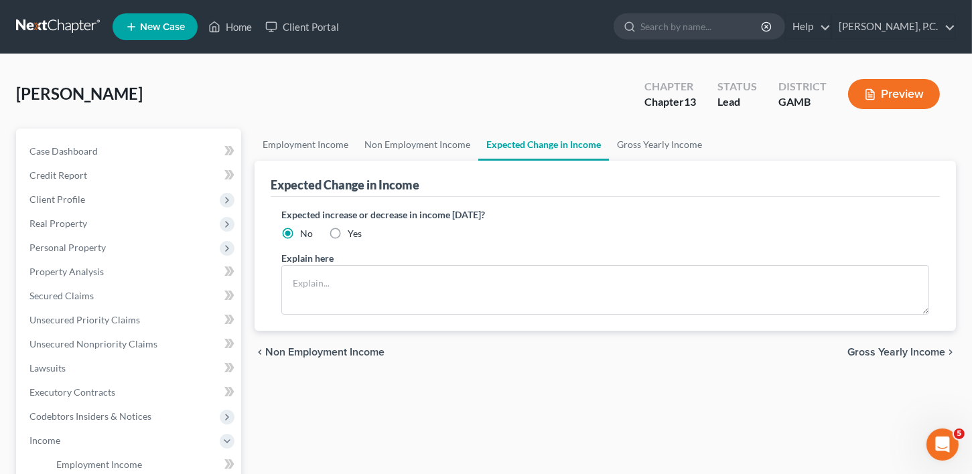
click at [860, 342] on div "chevron_left Non Employment Income Gross Yearly Income chevron_right" at bounding box center [604, 352] width 701 height 43
click at [862, 347] on span "Gross Yearly Income" at bounding box center [896, 352] width 98 height 11
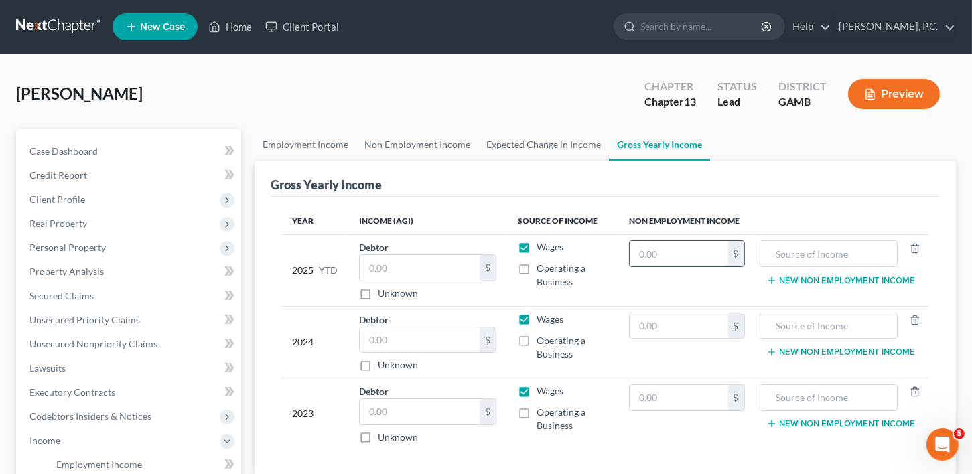
click at [666, 253] on input "text" at bounding box center [679, 253] width 98 height 25
type input "23,890.00"
click at [815, 256] on input "text" at bounding box center [828, 253] width 123 height 25
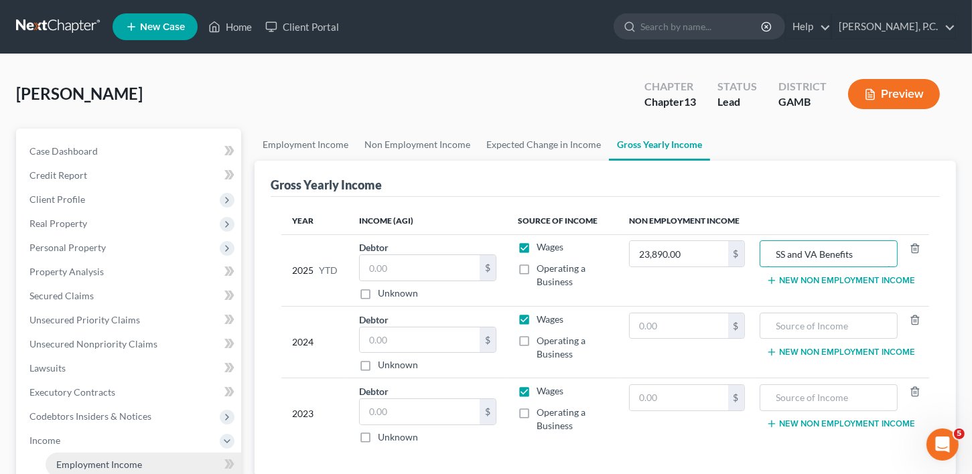
type input "SS and VA Benefits"
click at [682, 315] on input "text" at bounding box center [679, 325] width 98 height 25
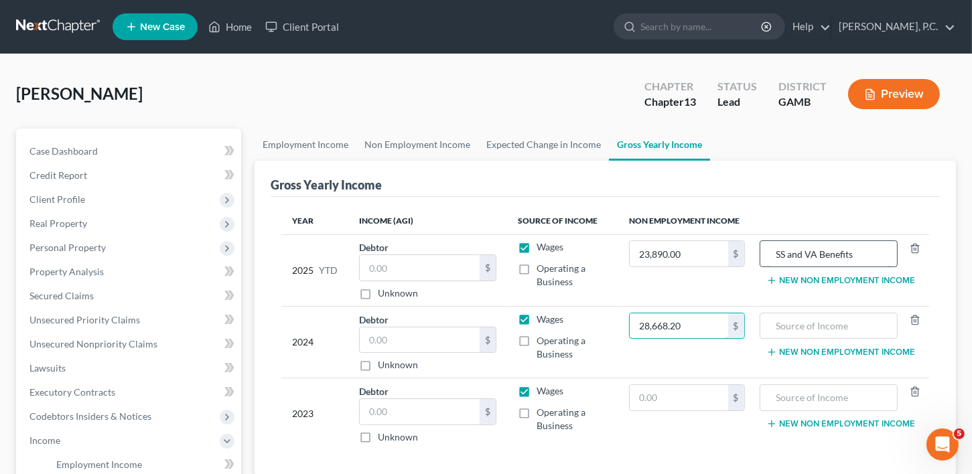
type input "28,668.20"
drag, startPoint x: 865, startPoint y: 252, endPoint x: 777, endPoint y: 256, distance: 88.5
click at [777, 256] on input "SS and VA Benefits" at bounding box center [828, 253] width 123 height 25
click at [779, 320] on input "text" at bounding box center [828, 325] width 123 height 25
paste input "SS and VA Benefits"
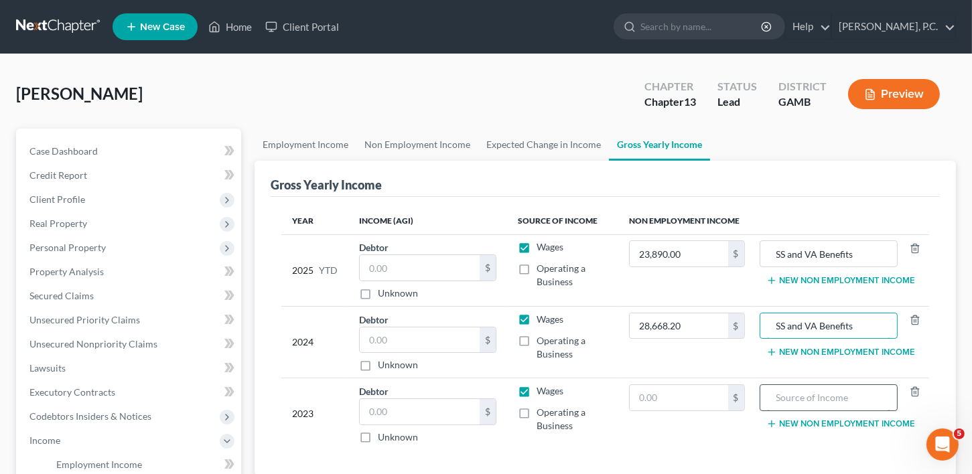
type input "SS and VA Benefits"
paste input "SS and VA Benefits"
type input "SS and VA Benefits"
click at [672, 401] on input "text" at bounding box center [679, 397] width 98 height 25
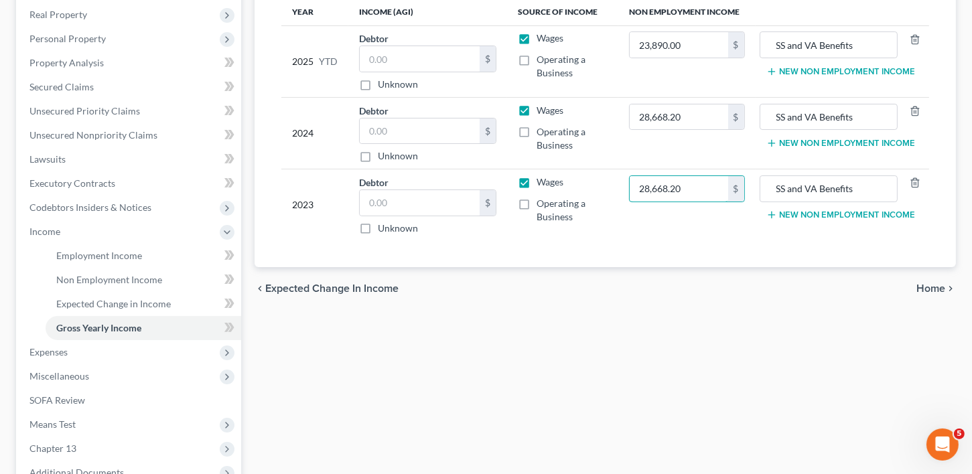
scroll to position [212, 0]
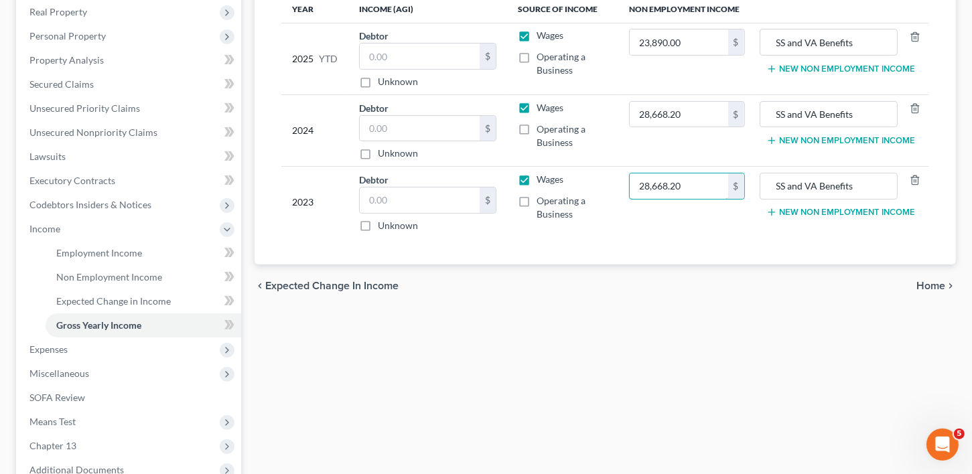
type input "28,668.20"
click at [934, 271] on div "chevron_left Expected Change in Income Home chevron_right" at bounding box center [604, 286] width 701 height 43
click at [935, 283] on span "Home" at bounding box center [930, 286] width 29 height 11
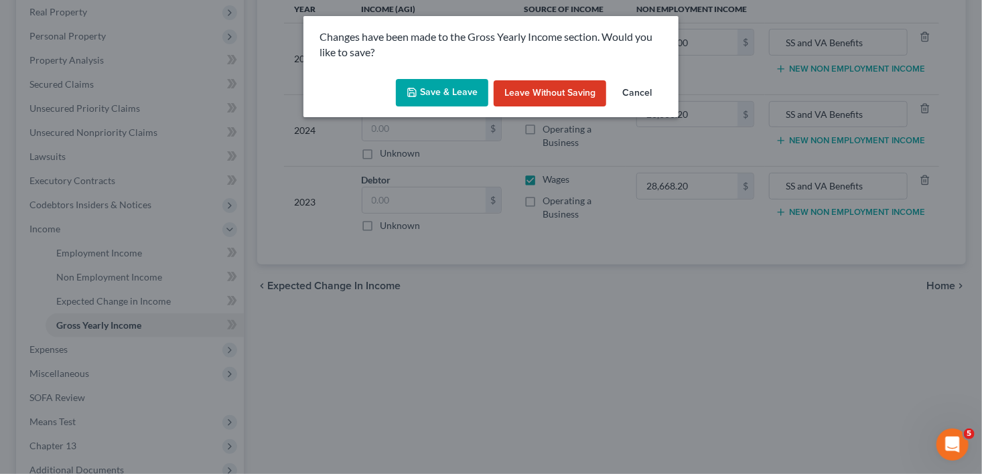
click at [449, 94] on button "Save & Leave" at bounding box center [442, 93] width 92 height 28
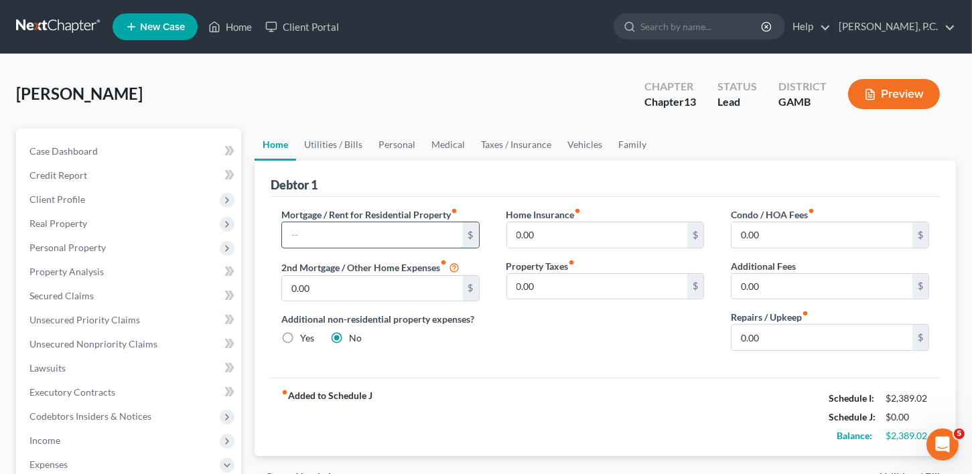
click at [321, 226] on input "text" at bounding box center [372, 234] width 181 height 25
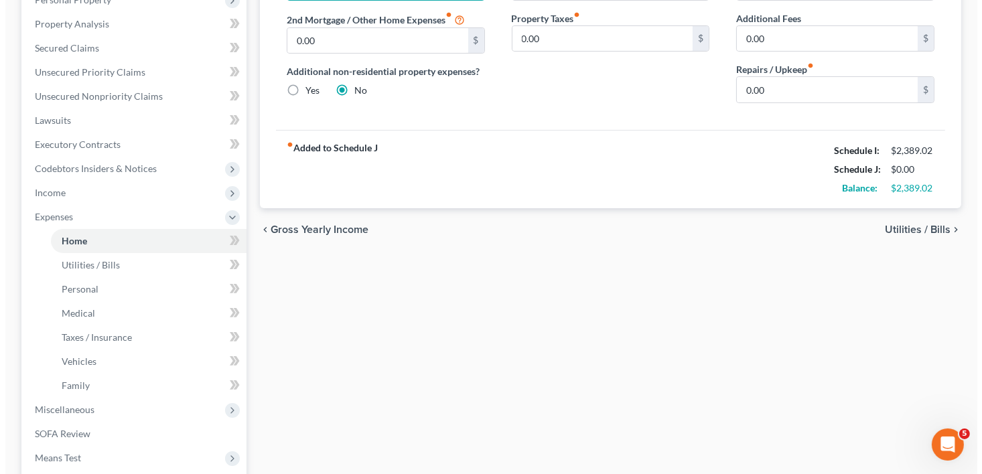
scroll to position [243, 0]
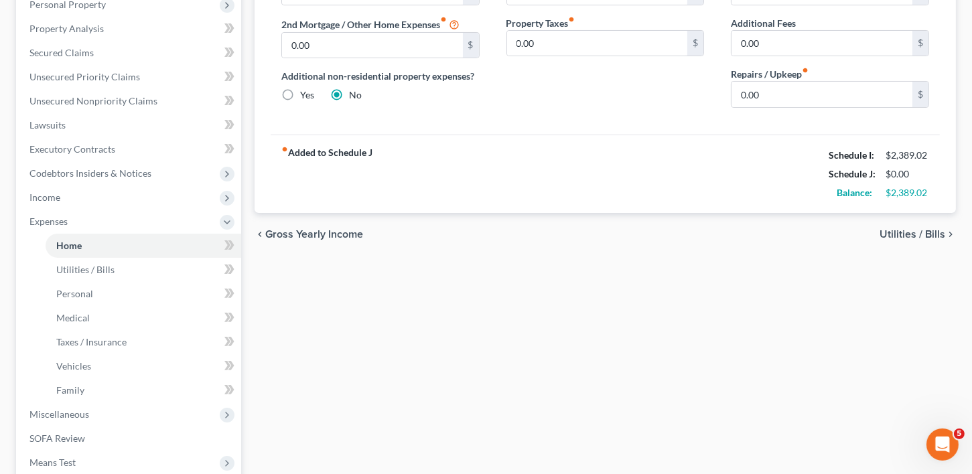
click at [909, 235] on span "Utilities / Bills" at bounding box center [912, 234] width 66 height 11
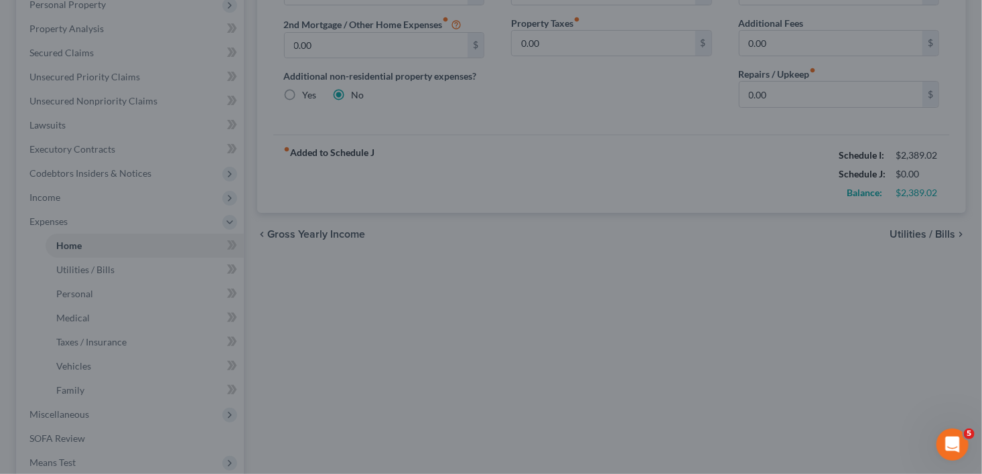
click at [907, 229] on div at bounding box center [491, 237] width 982 height 474
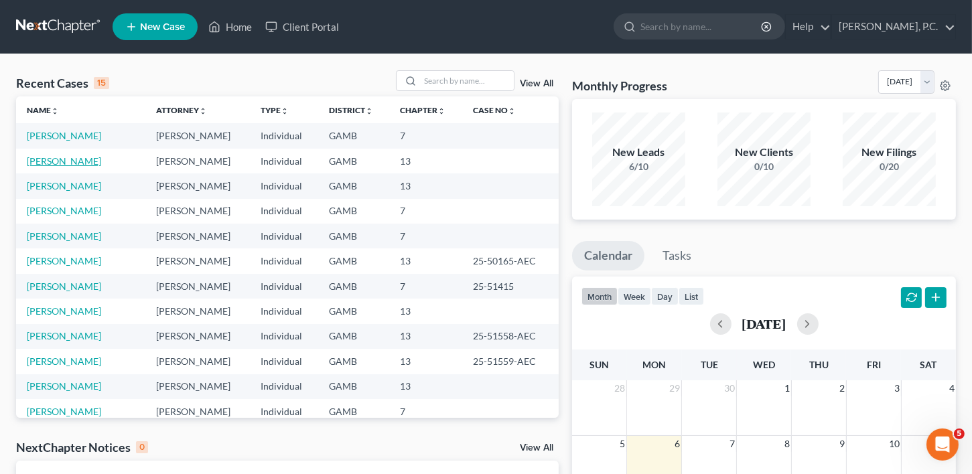
click at [58, 157] on link "[PERSON_NAME]" at bounding box center [64, 160] width 74 height 11
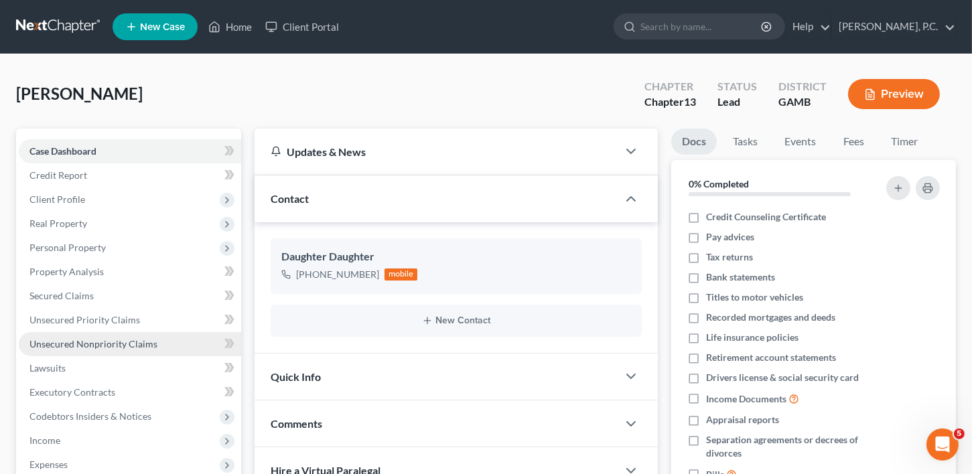
click at [59, 340] on span "Unsecured Nonpriority Claims" at bounding box center [93, 343] width 128 height 11
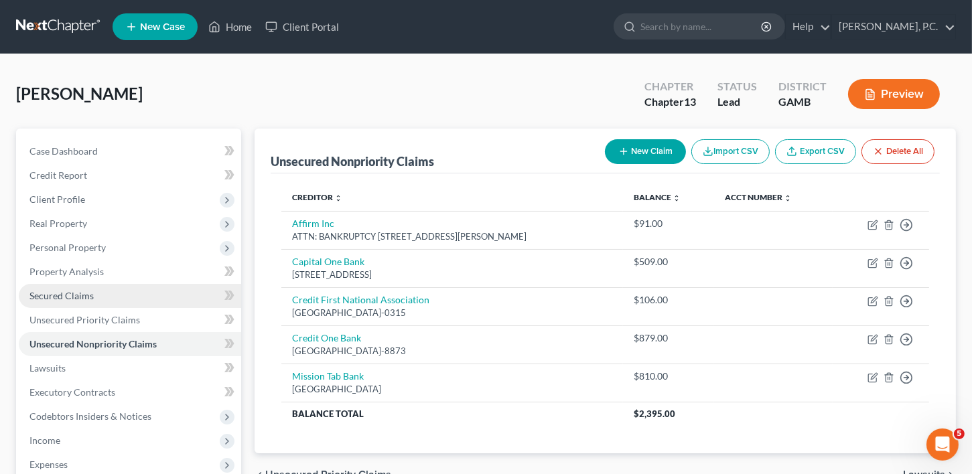
click at [58, 297] on span "Secured Claims" at bounding box center [61, 295] width 64 height 11
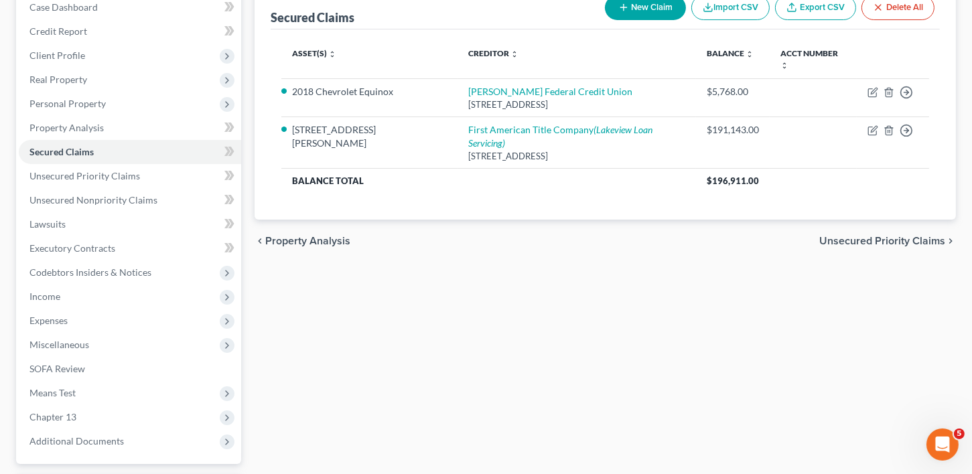
scroll to position [230, 0]
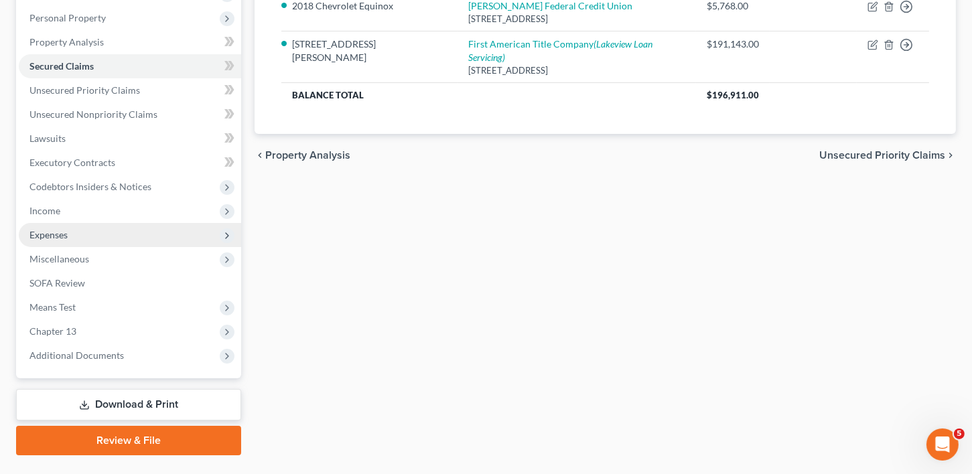
click at [50, 226] on span "Expenses" at bounding box center [130, 235] width 222 height 24
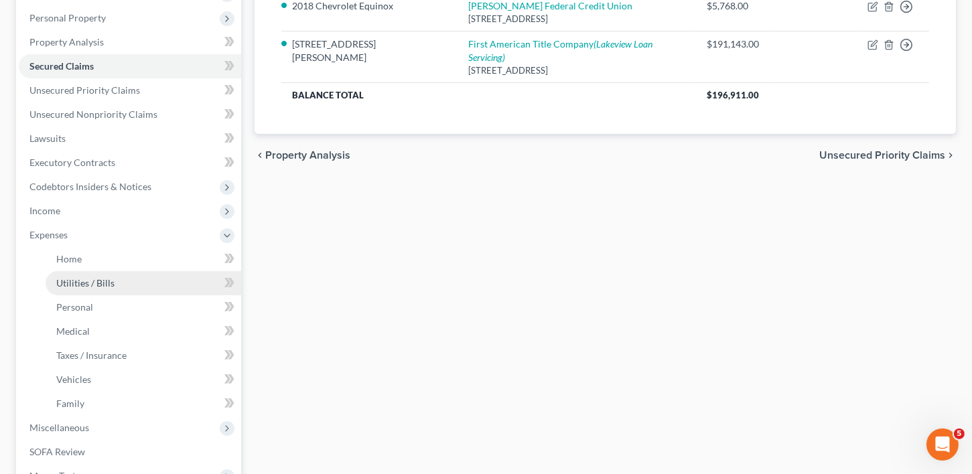
click at [82, 277] on span "Utilities / Bills" at bounding box center [85, 282] width 58 height 11
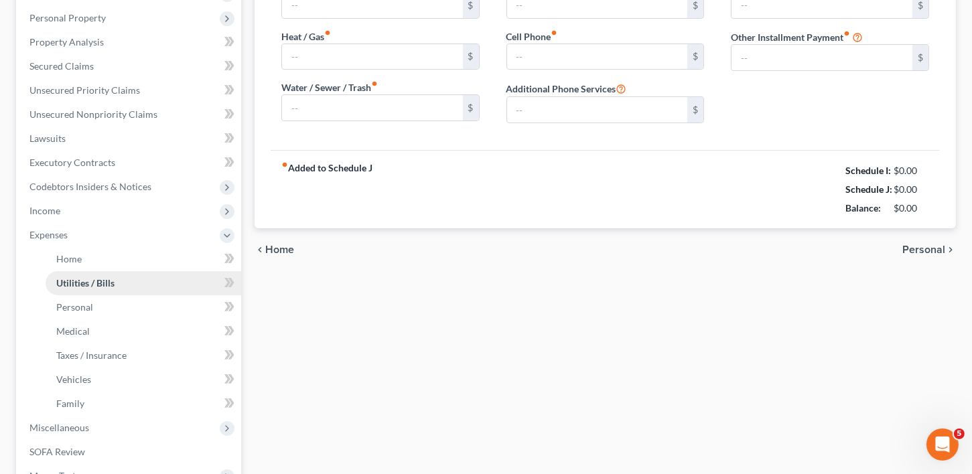
scroll to position [11, 0]
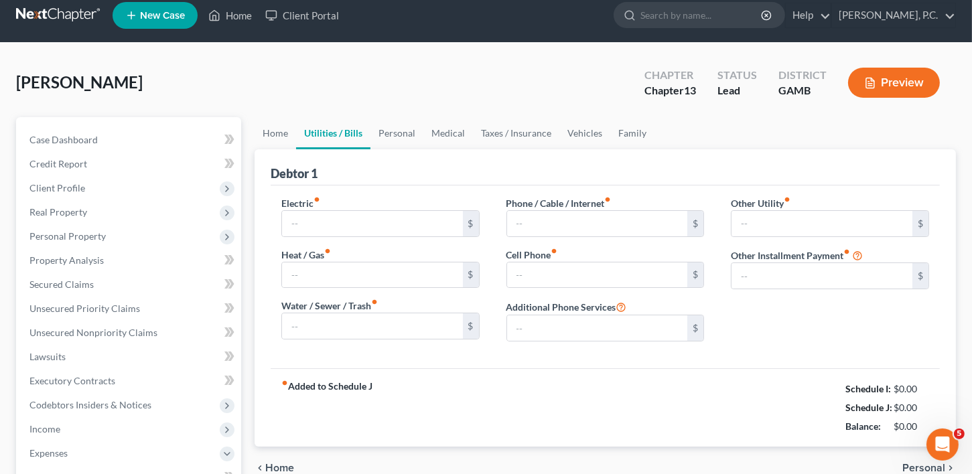
type input "0.00"
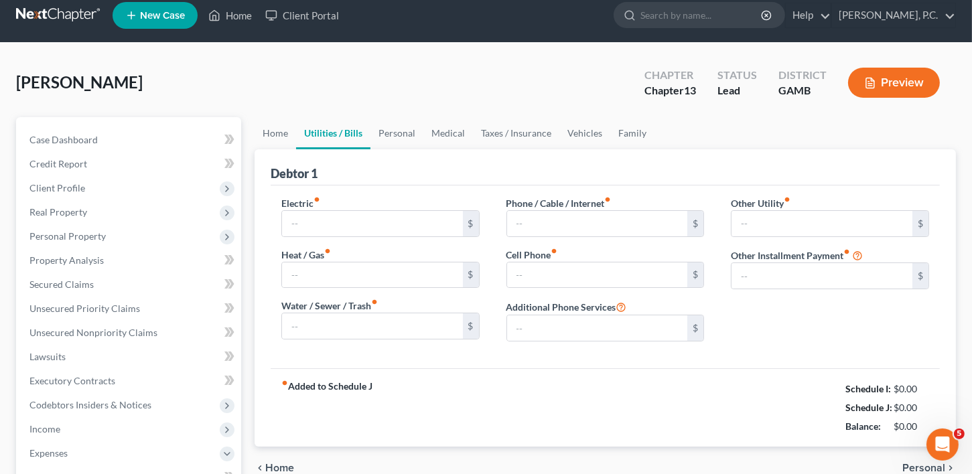
type input "0.00"
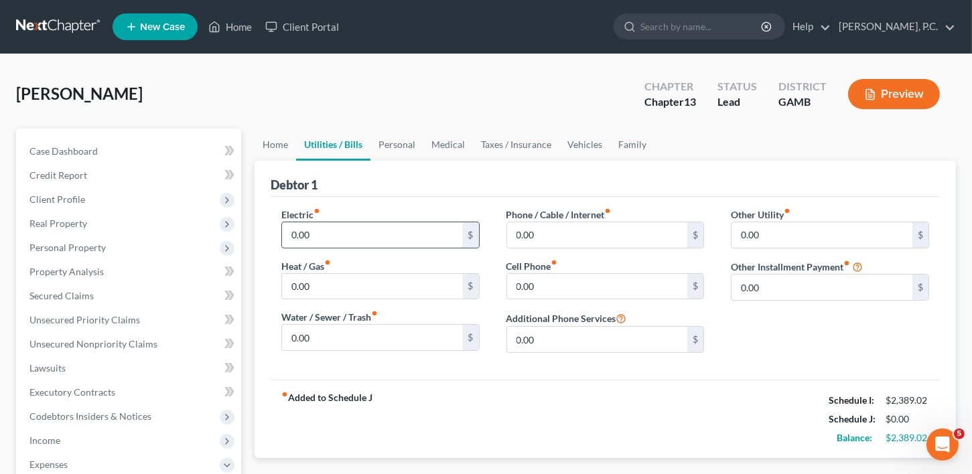
click at [341, 242] on input "0.00" at bounding box center [372, 234] width 181 height 25
type input "200.00"
click at [304, 337] on input "0.00" at bounding box center [372, 337] width 181 height 25
type input "40.00"
click at [530, 239] on input "0.00" at bounding box center [597, 234] width 181 height 25
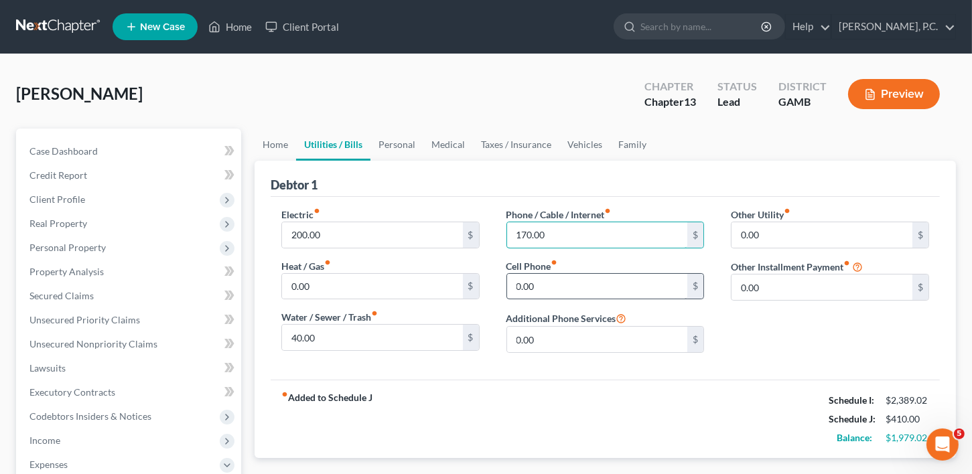
type input "170.00"
click at [514, 283] on input "0.00" at bounding box center [597, 286] width 181 height 25
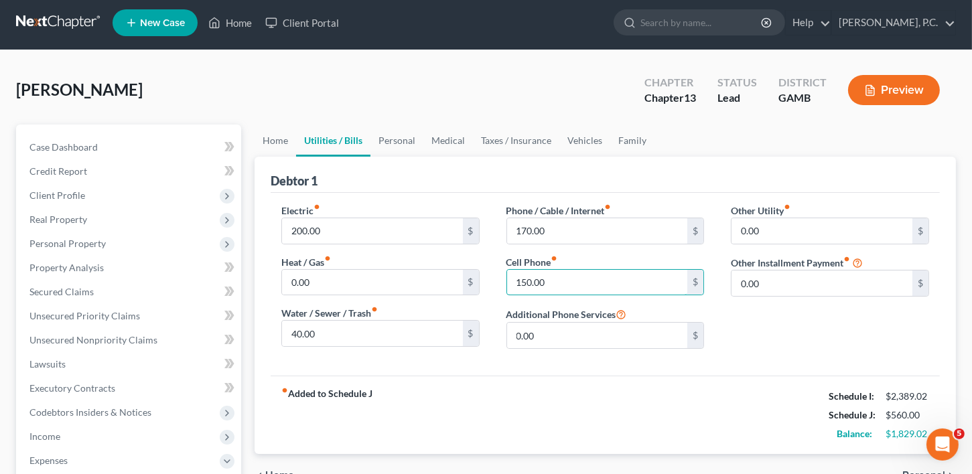
scroll to position [117, 0]
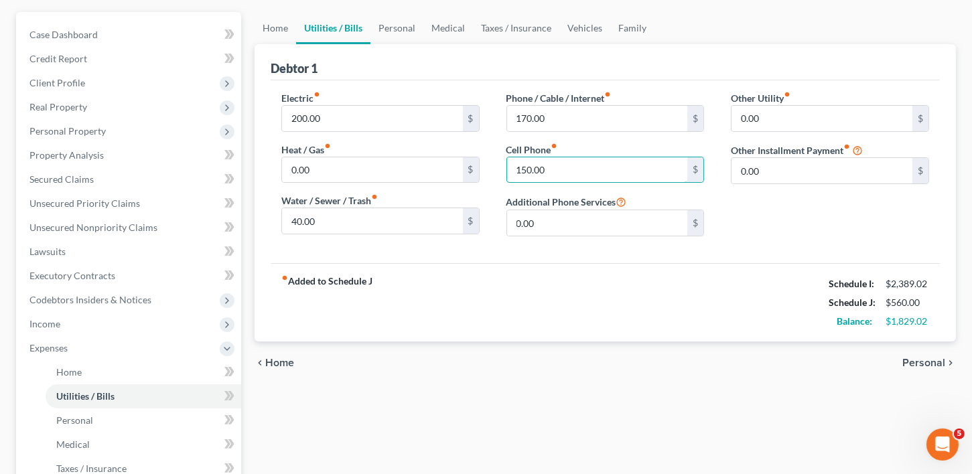
type input "150.00"
click at [921, 352] on div "chevron_left Home Personal chevron_right" at bounding box center [604, 363] width 701 height 43
click at [923, 358] on span "Personal" at bounding box center [923, 363] width 43 height 11
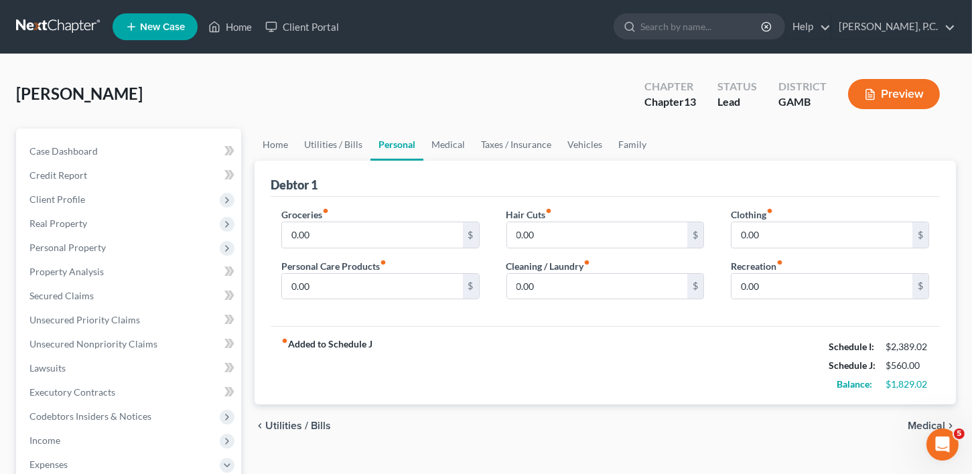
click at [309, 250] on div "Groceries fiber_manual_record 0.00 $ Personal Care Products fiber_manual_record…" at bounding box center [380, 259] width 225 height 103
click at [307, 232] on input "0.00" at bounding box center [372, 234] width 181 height 25
type input "200.00"
click at [321, 277] on input "0.00" at bounding box center [372, 286] width 181 height 25
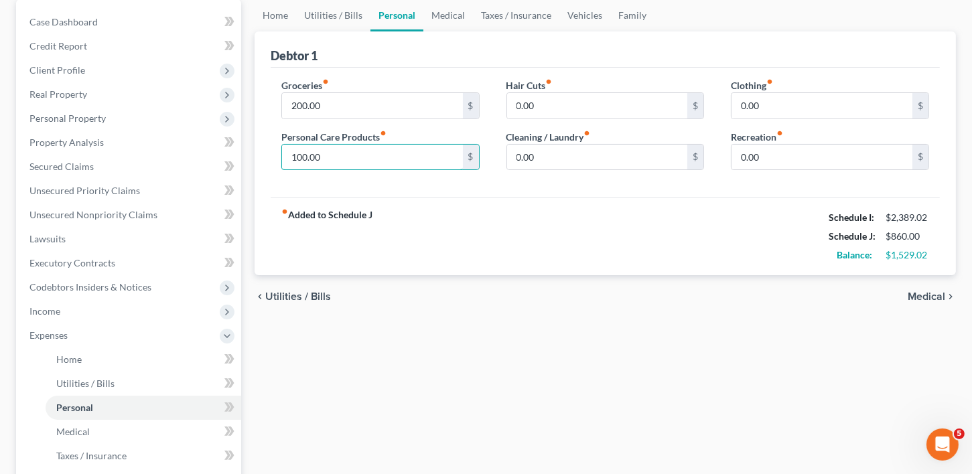
scroll to position [141, 0]
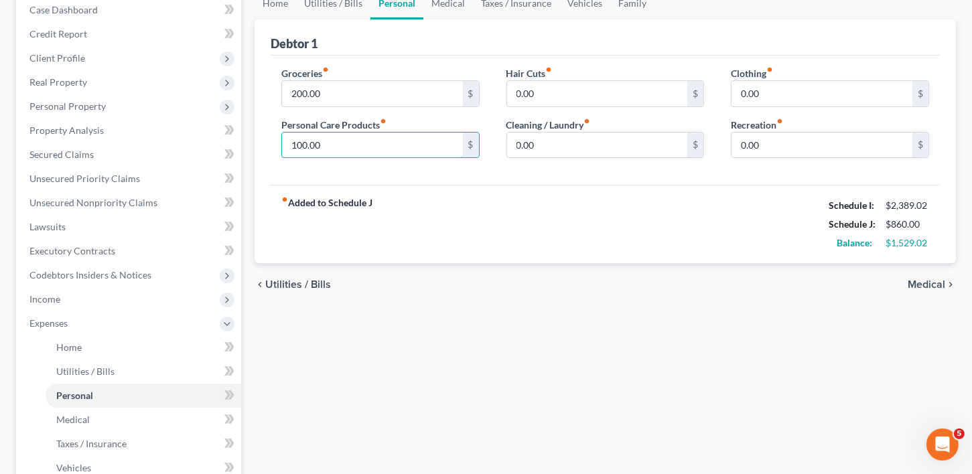
type input "100.00"
drag, startPoint x: 932, startPoint y: 279, endPoint x: 904, endPoint y: 289, distance: 29.9
click at [933, 279] on span "Medical" at bounding box center [926, 284] width 38 height 11
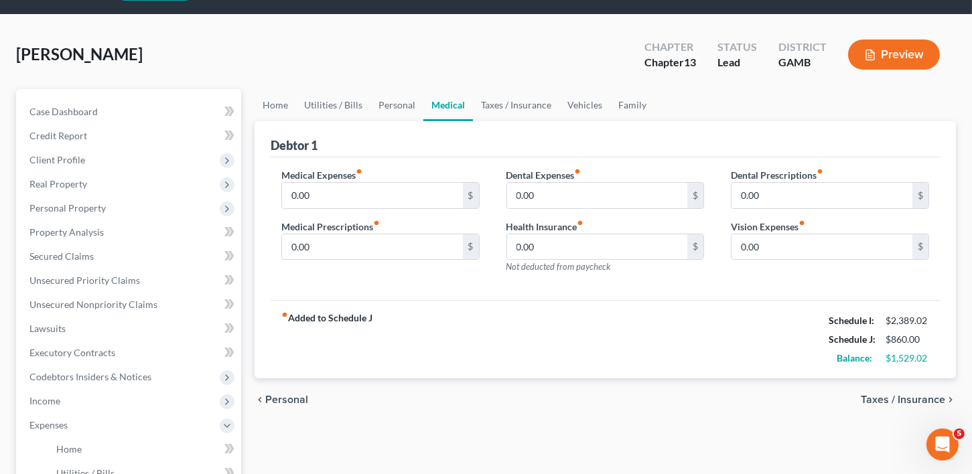
scroll to position [102, 0]
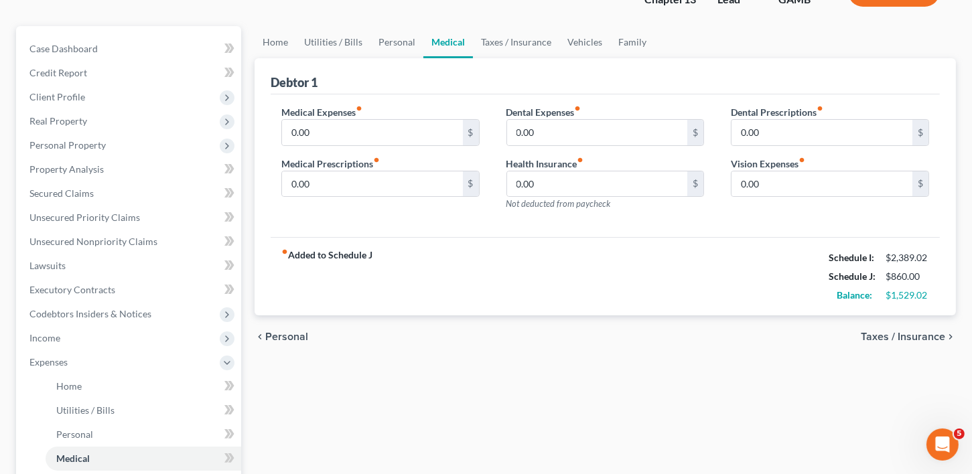
click at [901, 337] on span "Taxes / Insurance" at bounding box center [903, 336] width 84 height 11
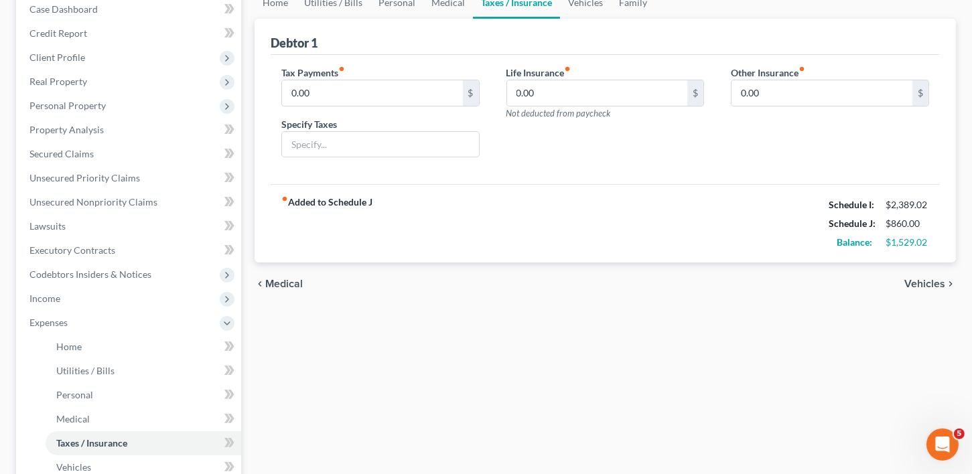
scroll to position [172, 0]
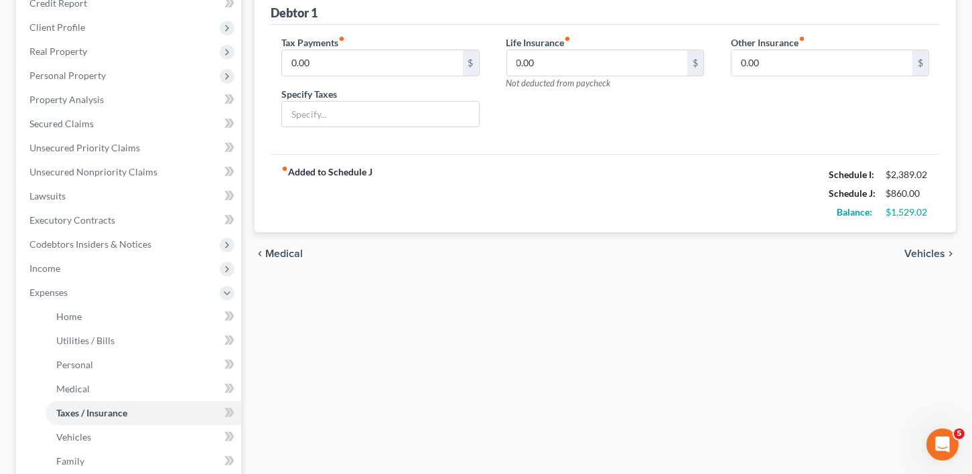
click at [936, 252] on span "Vehicles" at bounding box center [924, 253] width 41 height 11
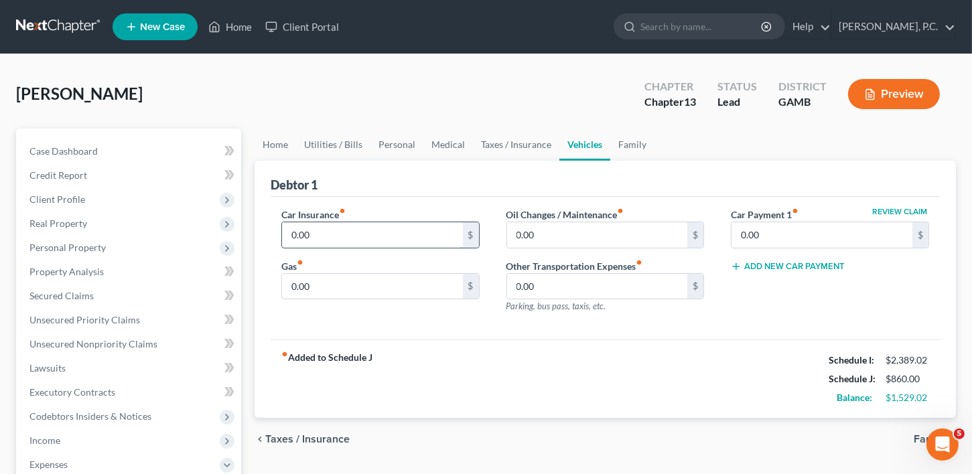
click at [313, 242] on input "0.00" at bounding box center [372, 234] width 181 height 25
type input "150.00"
click at [325, 284] on input "0.00" at bounding box center [372, 286] width 181 height 25
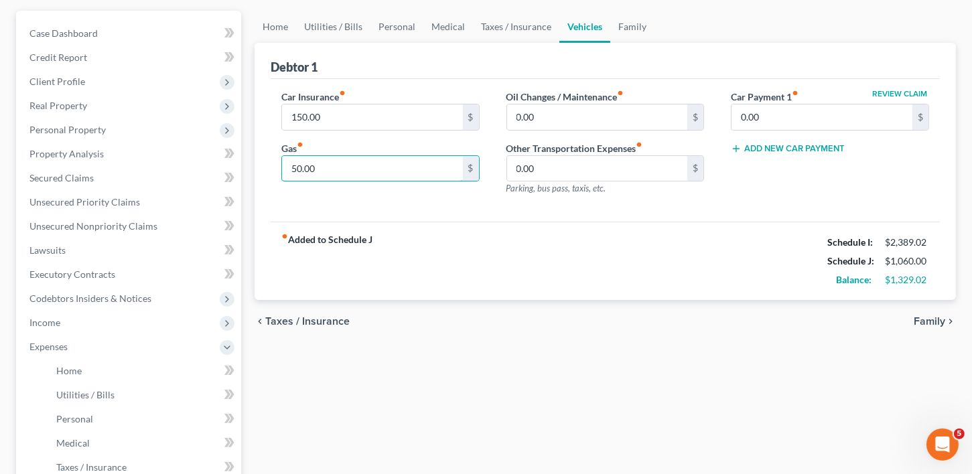
scroll to position [157, 0]
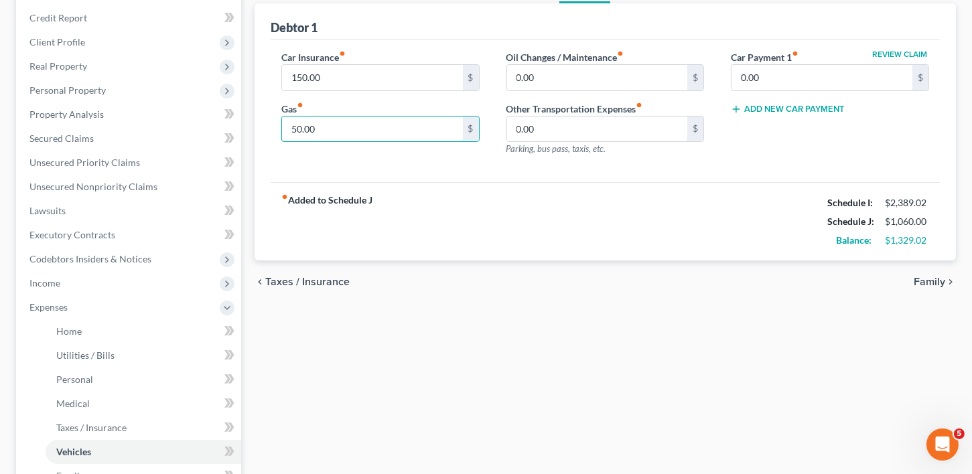
type input "50.00"
click at [926, 271] on div "chevron_left Taxes / Insurance Family chevron_right" at bounding box center [604, 282] width 701 height 43
click at [927, 279] on span "Family" at bounding box center [928, 282] width 31 height 11
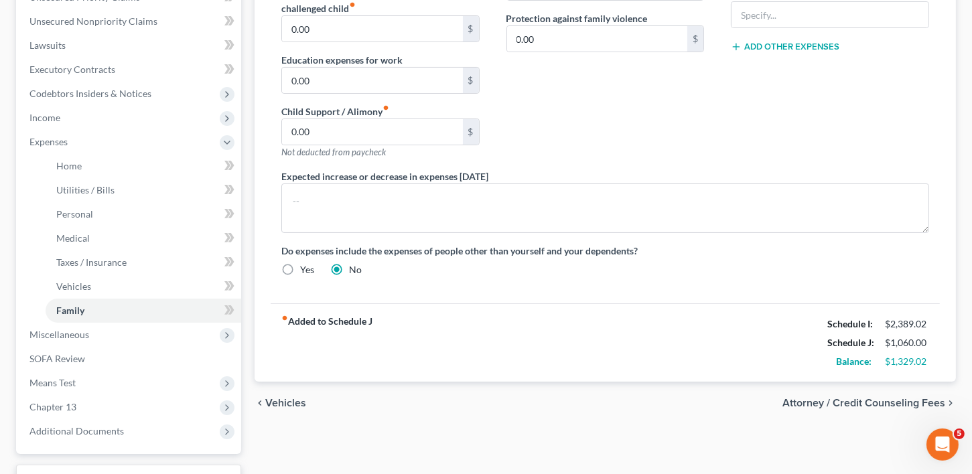
scroll to position [406, 0]
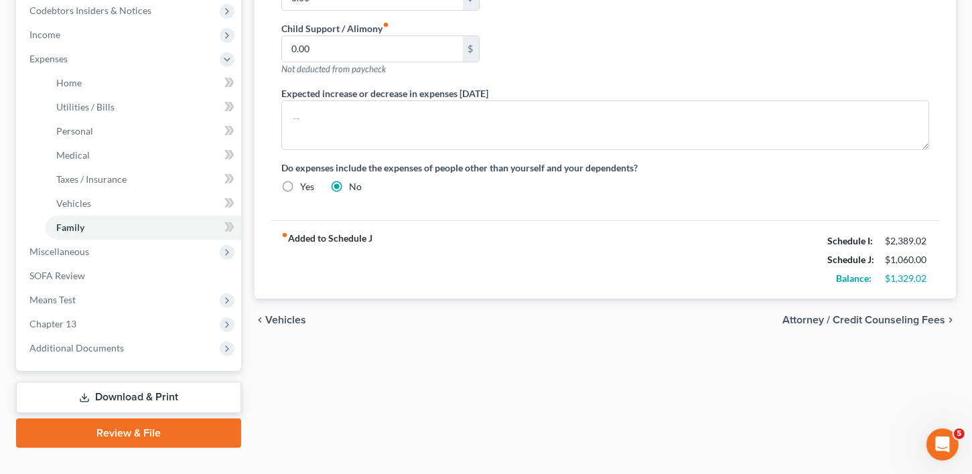
click at [887, 307] on div "chevron_left Vehicles Attorney / Credit Counseling Fees chevron_right" at bounding box center [604, 320] width 701 height 43
click at [890, 315] on span "Attorney / Credit Counseling Fees" at bounding box center [863, 320] width 163 height 11
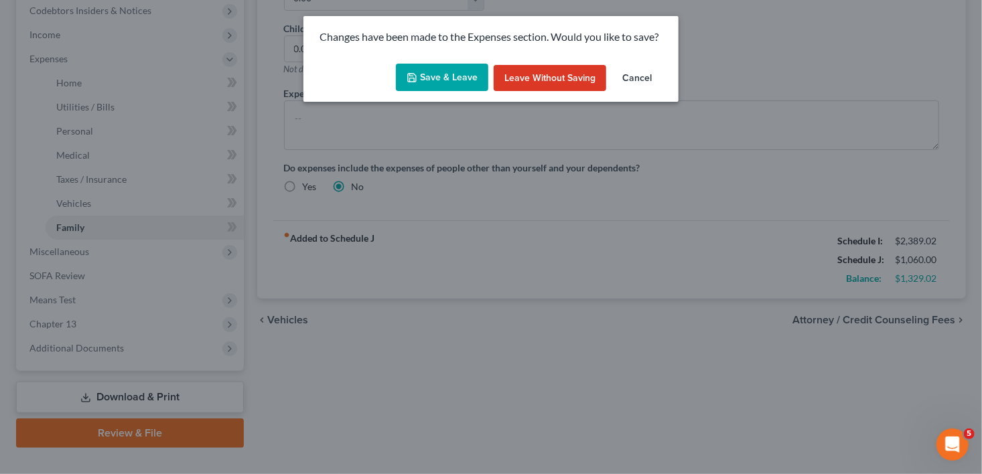
click at [441, 73] on button "Save & Leave" at bounding box center [442, 78] width 92 height 28
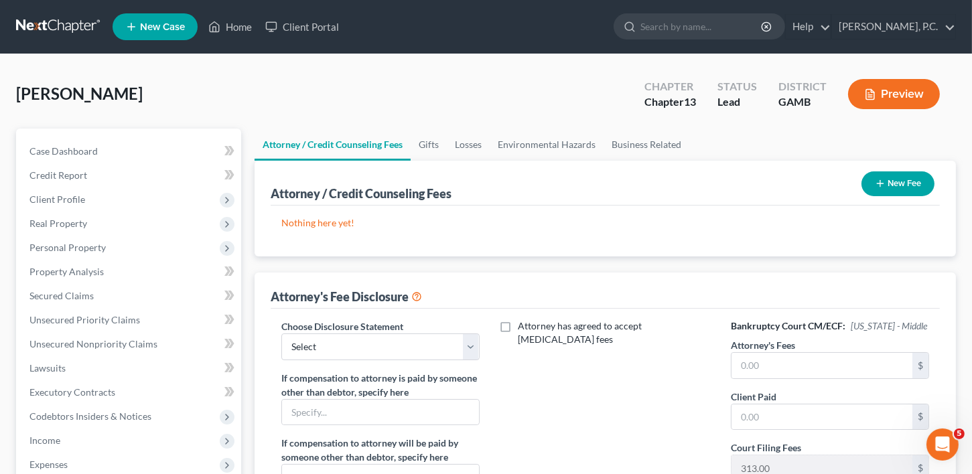
click at [898, 181] on button "New Fee" at bounding box center [897, 183] width 73 height 25
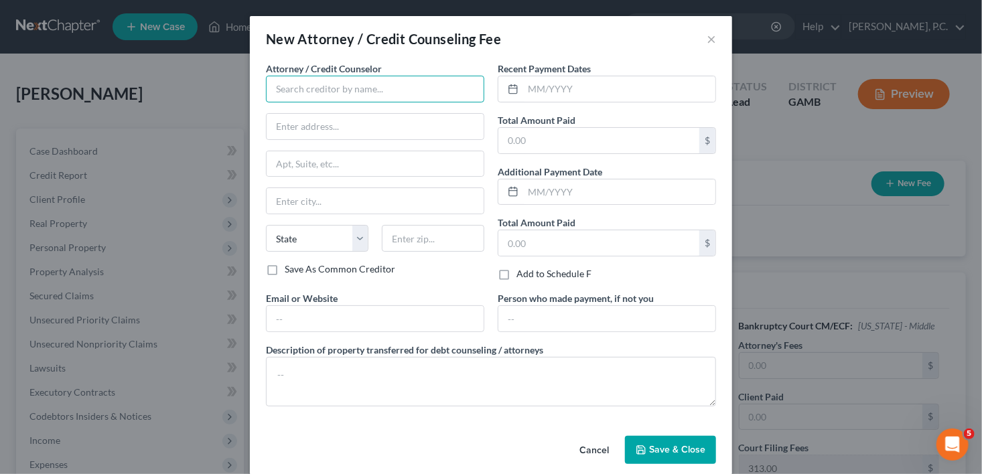
click at [305, 88] on input "text" at bounding box center [375, 89] width 218 height 27
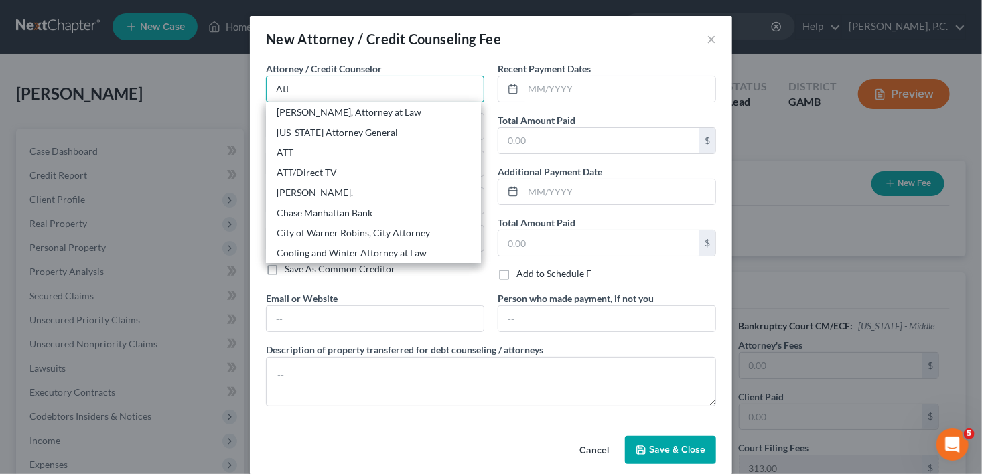
drag, startPoint x: 313, startPoint y: 88, endPoint x: 278, endPoint y: 88, distance: 34.8
click at [278, 88] on input "Att" at bounding box center [375, 89] width 218 height 27
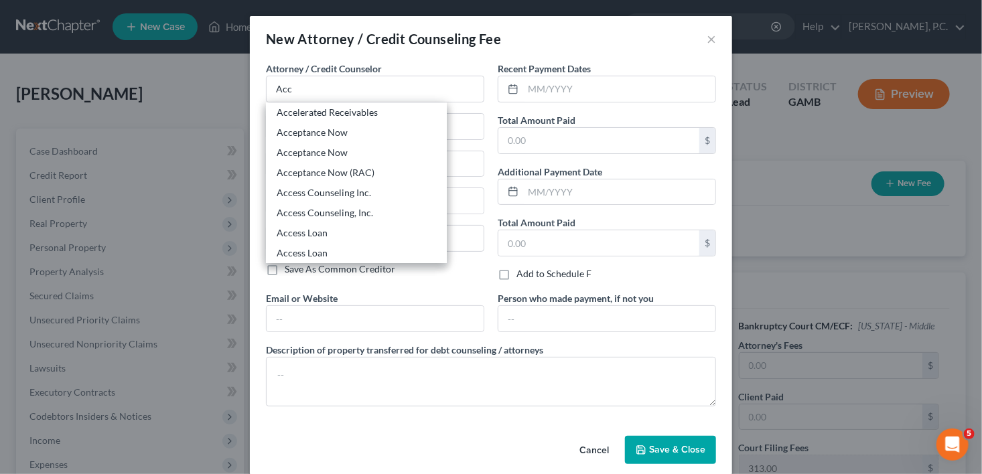
click at [360, 209] on div "Access Counseling, Inc." at bounding box center [356, 212] width 159 height 13
type input "Access Counseling, Inc."
type input "633 W 5th Street"
type input "Suite 26001"
type input "Los Angeles"
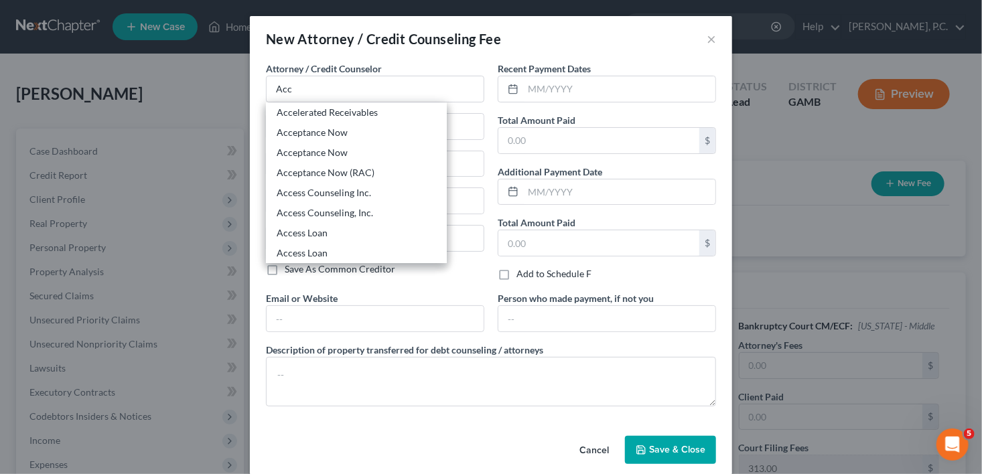
select select "4"
type input "90071"
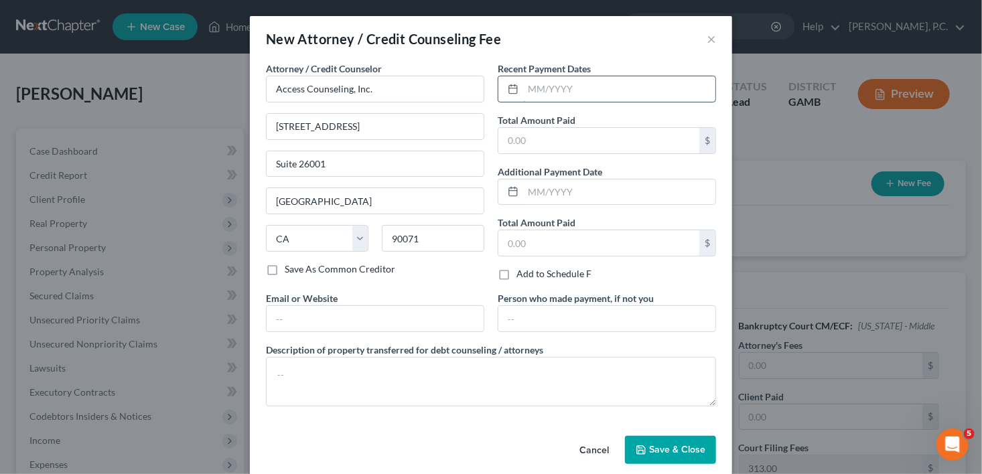
click at [523, 96] on input "text" at bounding box center [619, 88] width 192 height 25
type input "10/3/2025"
click at [498, 101] on div "Recent Payment Dates 10/3/2025" at bounding box center [607, 82] width 218 height 41
click at [512, 142] on input "text" at bounding box center [598, 140] width 201 height 25
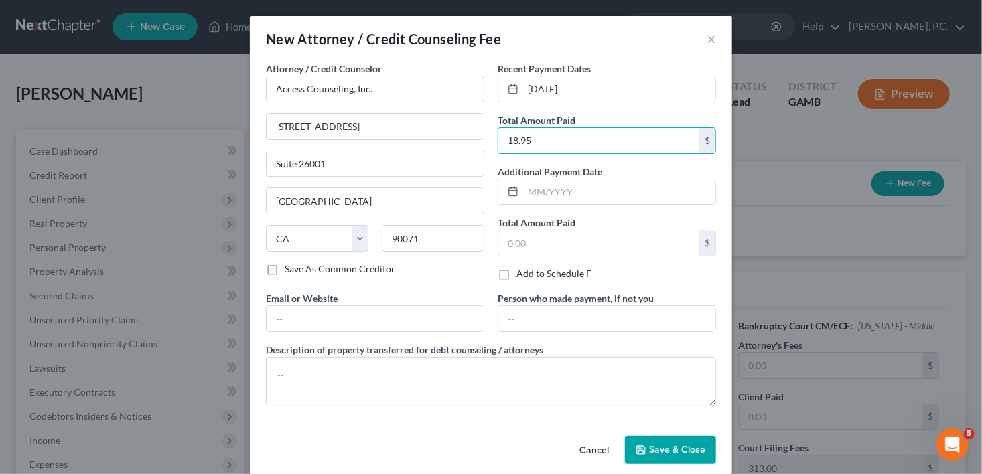
type input "18.95"
drag, startPoint x: 652, startPoint y: 449, endPoint x: 663, endPoint y: 402, distance: 48.1
click at [655, 447] on span "Save & Close" at bounding box center [677, 449] width 56 height 11
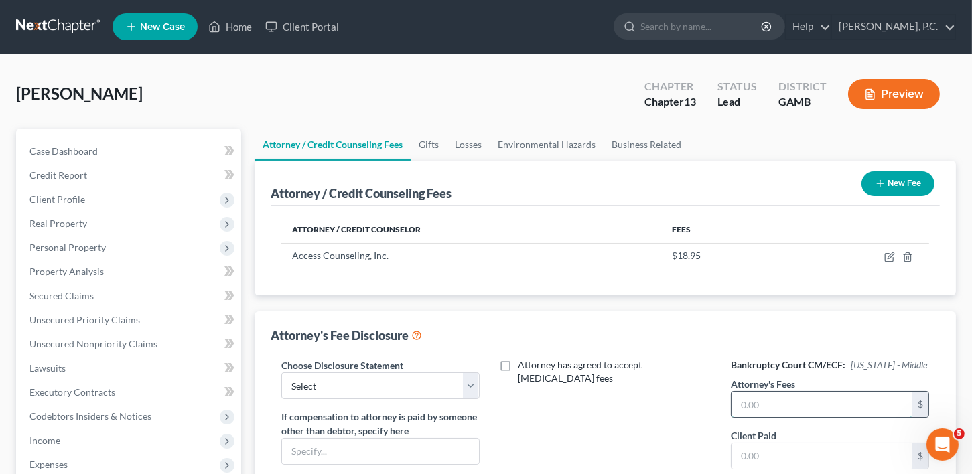
click at [740, 407] on input "text" at bounding box center [821, 404] width 181 height 25
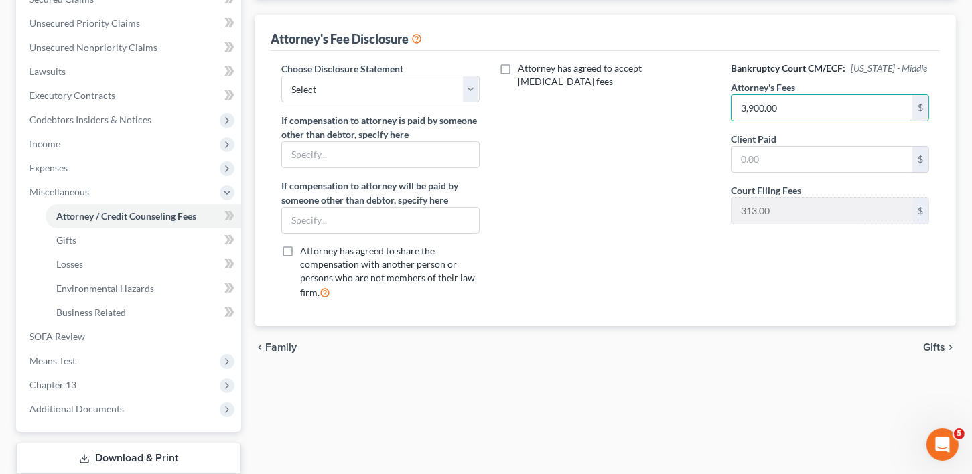
scroll to position [324, 0]
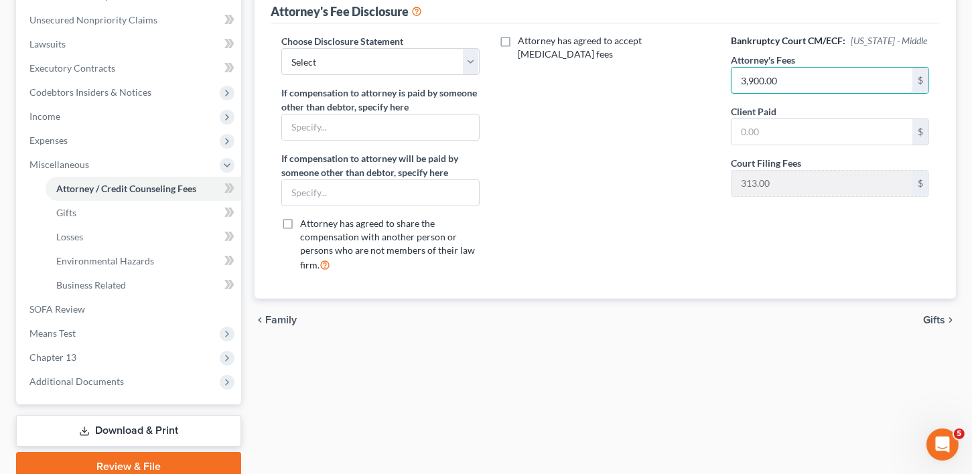
type input "3,900.00"
click at [931, 309] on div "chevron_left Family Gifts chevron_right" at bounding box center [604, 320] width 701 height 43
click at [933, 317] on span "Gifts" at bounding box center [934, 320] width 22 height 11
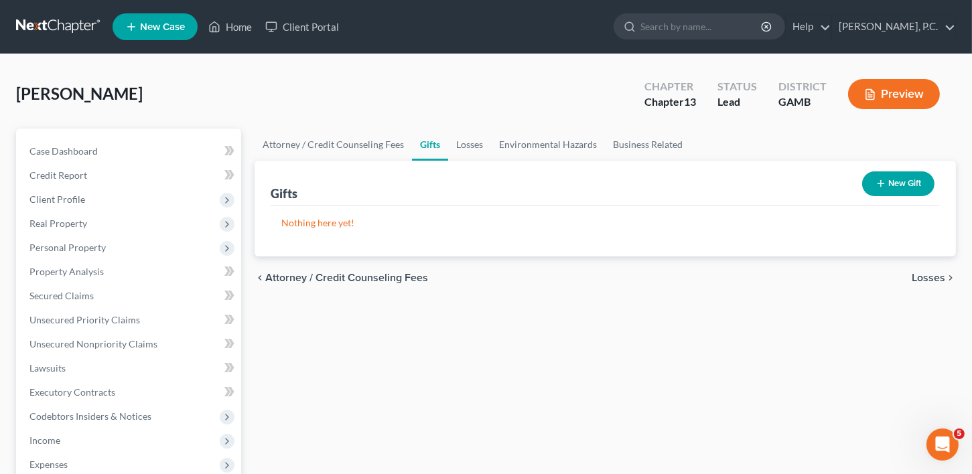
click at [924, 279] on span "Losses" at bounding box center [927, 278] width 33 height 11
click at [927, 278] on span "Environmental Hazards" at bounding box center [888, 278] width 113 height 11
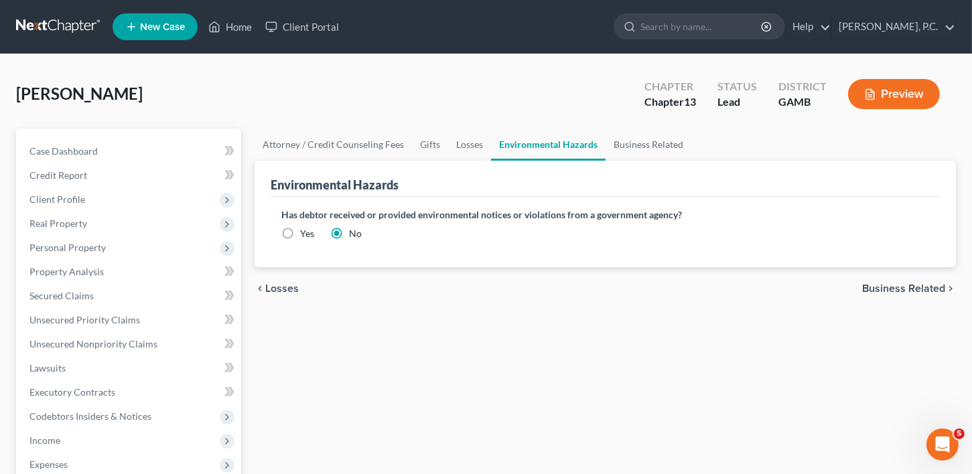
click at [927, 278] on div "chevron_left Losses Business Related chevron_right" at bounding box center [604, 288] width 701 height 43
click at [931, 283] on span "Business Related" at bounding box center [903, 288] width 83 height 11
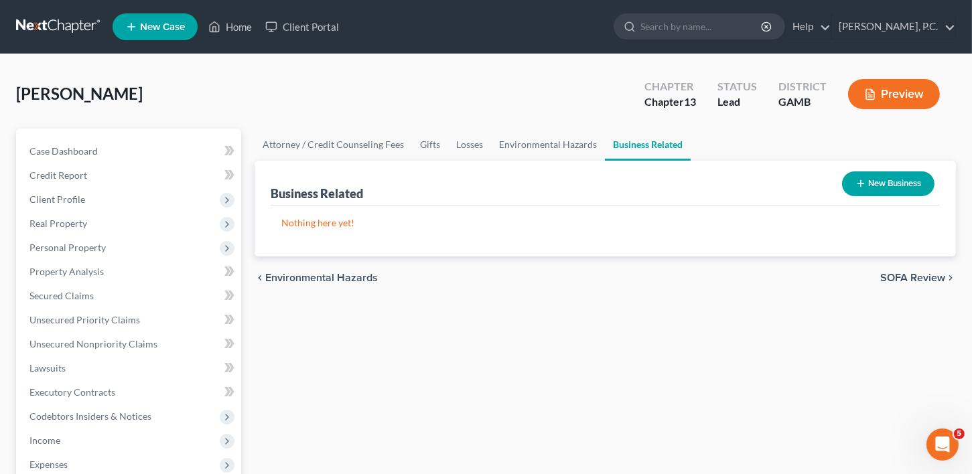
click at [929, 273] on span "SOFA Review" at bounding box center [912, 278] width 65 height 11
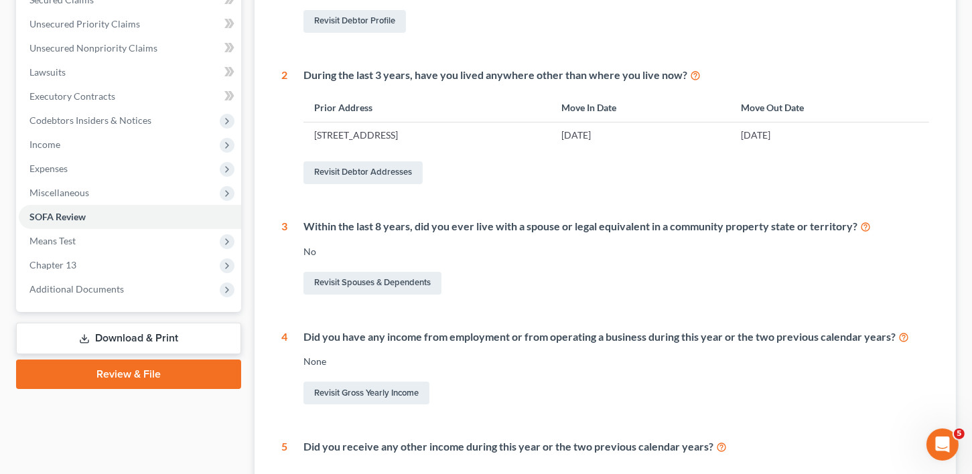
scroll to position [573, 0]
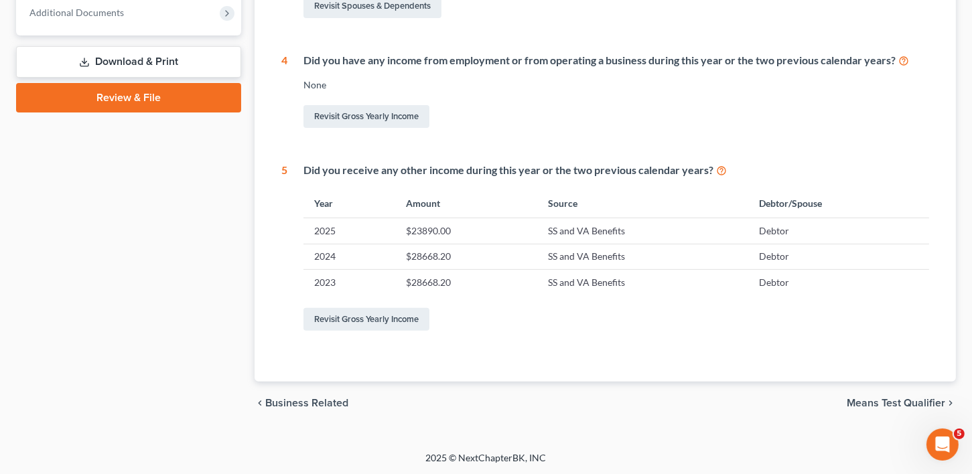
drag, startPoint x: 894, startPoint y: 396, endPoint x: 903, endPoint y: 388, distance: 12.8
click at [896, 398] on span "Means Test Qualifier" at bounding box center [895, 403] width 98 height 11
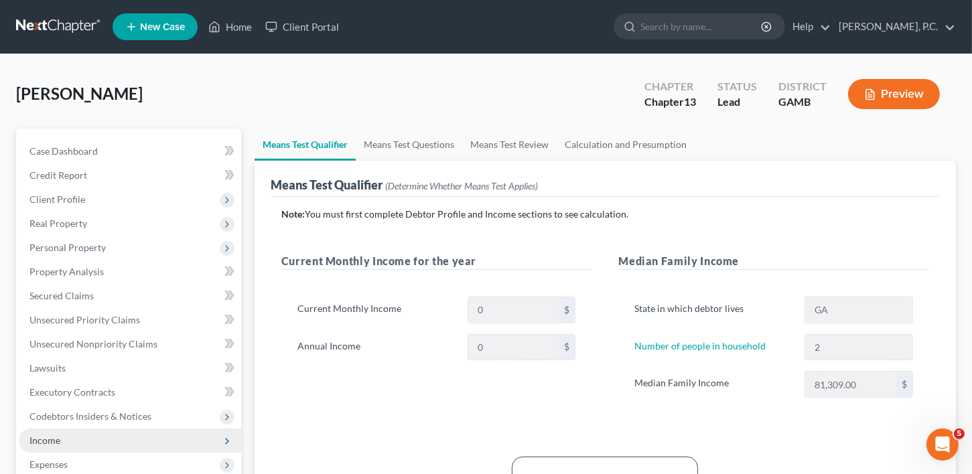
click at [48, 441] on span "Income" at bounding box center [44, 440] width 31 height 11
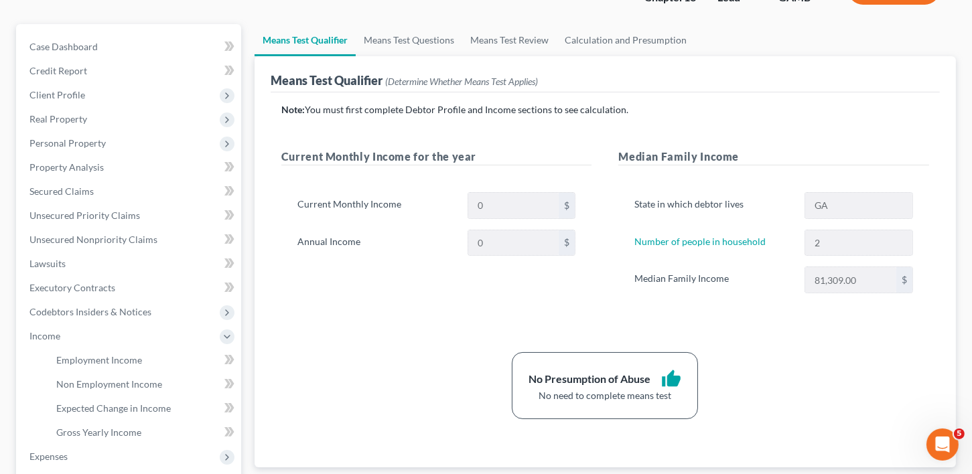
scroll to position [236, 0]
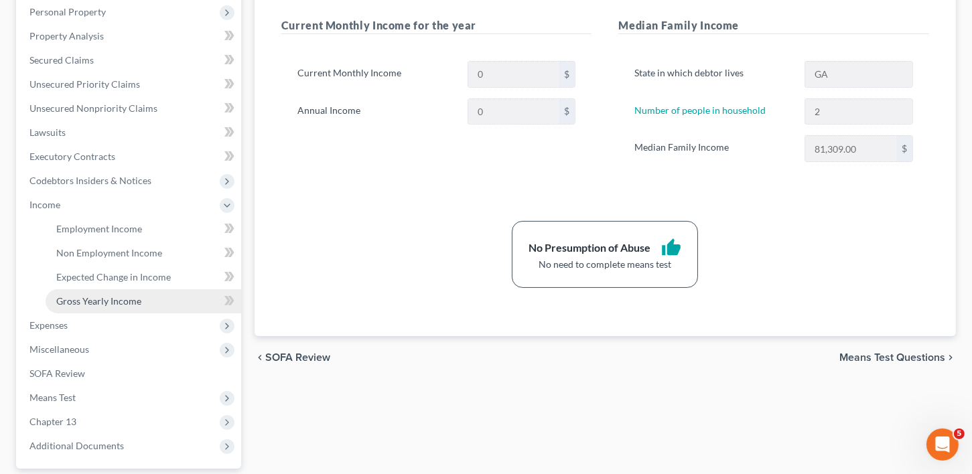
click at [96, 303] on span "Gross Yearly Income" at bounding box center [98, 300] width 85 height 11
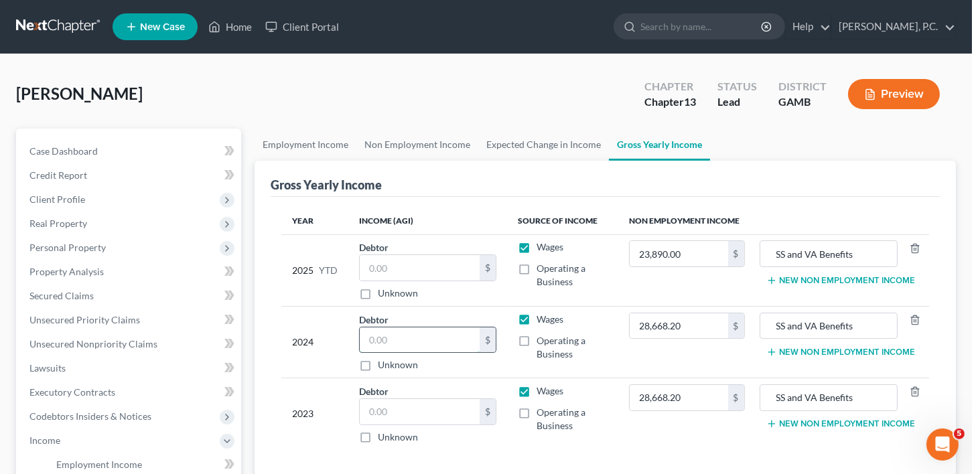
click at [382, 348] on input "text" at bounding box center [420, 339] width 121 height 25
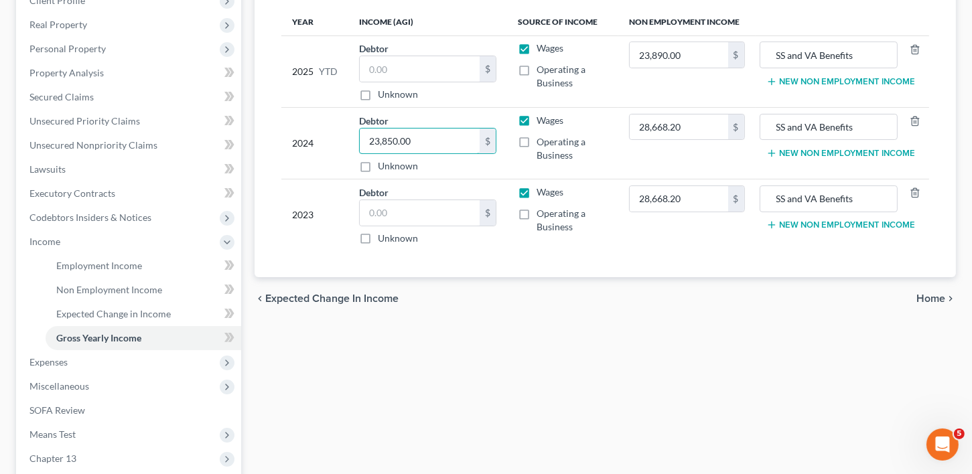
scroll to position [205, 0]
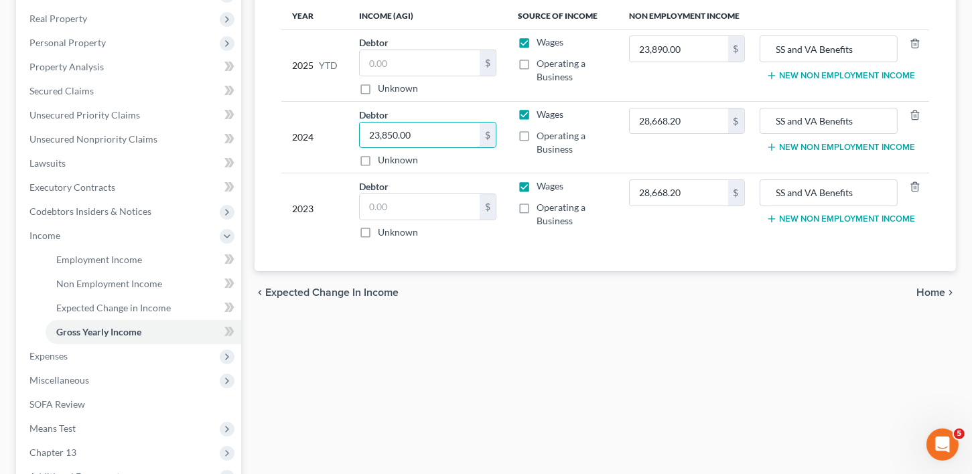
type input "23,850.00"
click at [948, 291] on icon "chevron_right" at bounding box center [950, 292] width 11 height 11
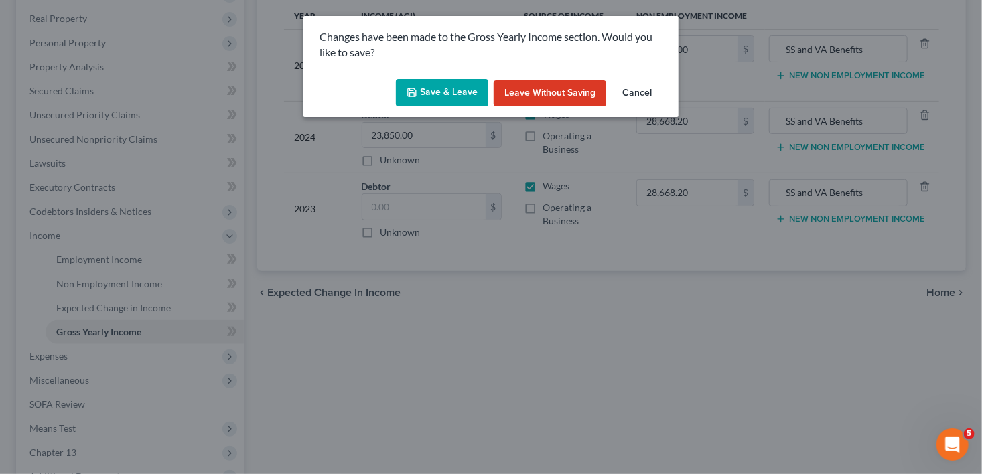
click at [431, 95] on button "Save & Leave" at bounding box center [442, 93] width 92 height 28
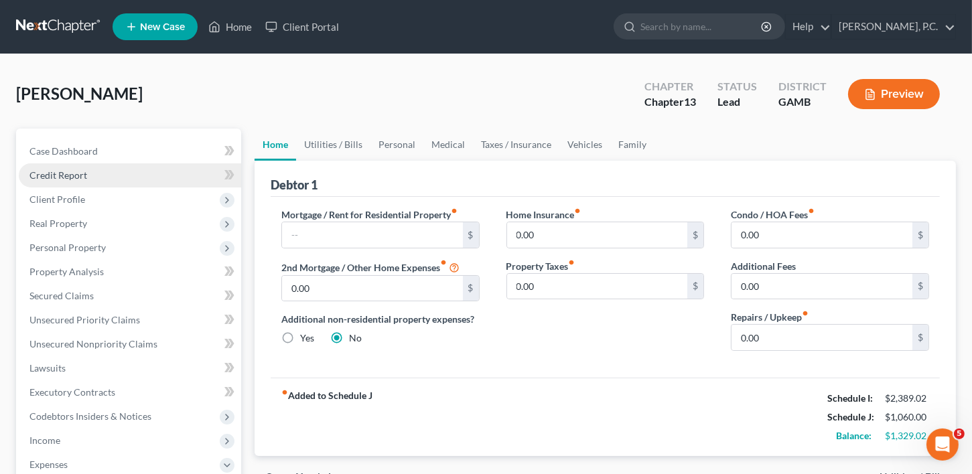
click at [49, 169] on span "Credit Report" at bounding box center [58, 174] width 58 height 11
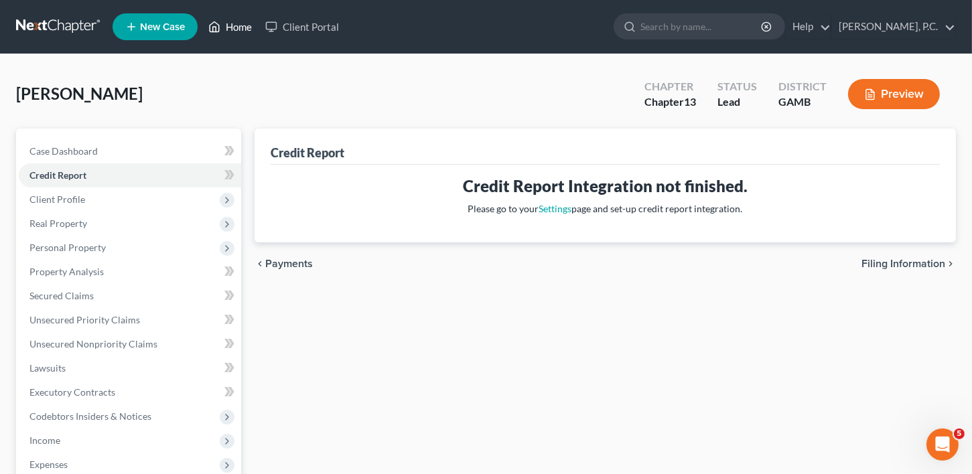
click at [233, 29] on link "Home" at bounding box center [230, 27] width 57 height 24
